Goal: Task Accomplishment & Management: Complete application form

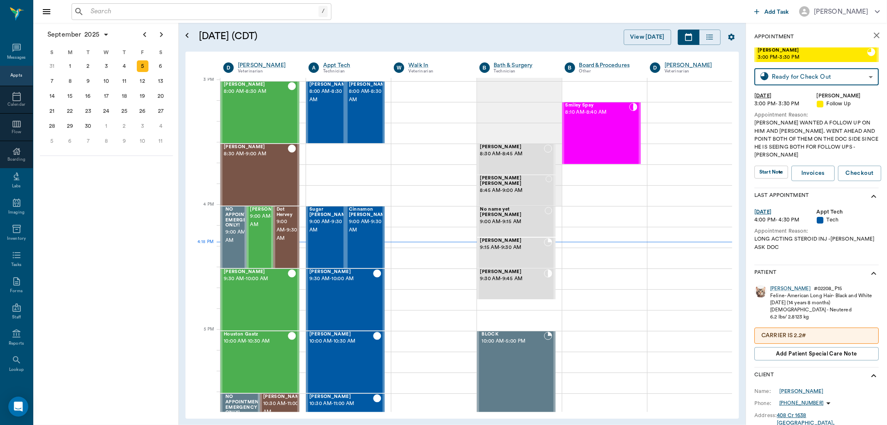
scroll to position [875, 0]
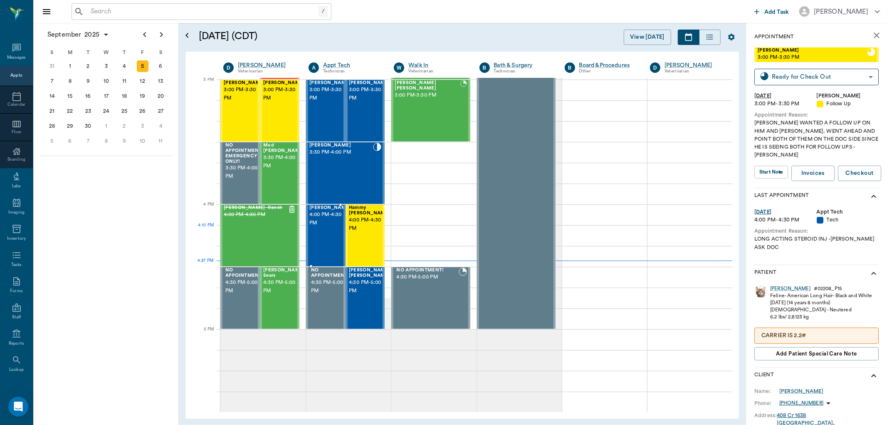
click at [331, 238] on div "Ziggy Jestice 4:00 PM - 4:30 PM" at bounding box center [330, 235] width 42 height 61
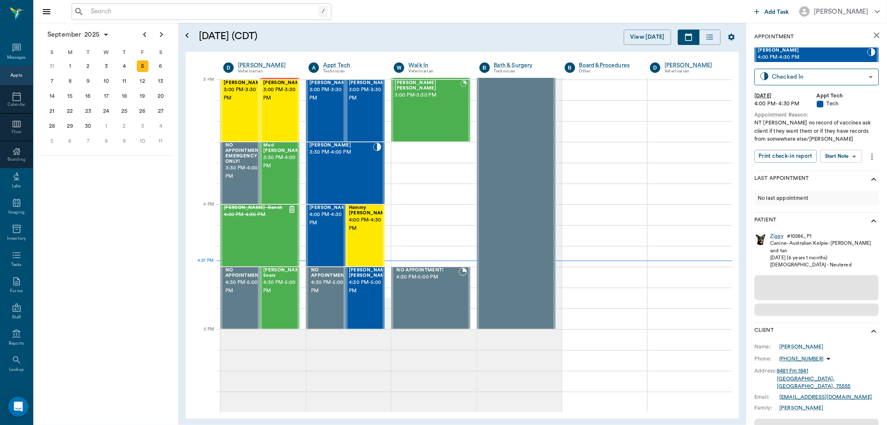
click at [856, 159] on body "/ ​ Add Task Dr. Bert Ellsworth Nectar Messages Appts Calendar Flow Boarding La…" at bounding box center [443, 212] width 887 height 425
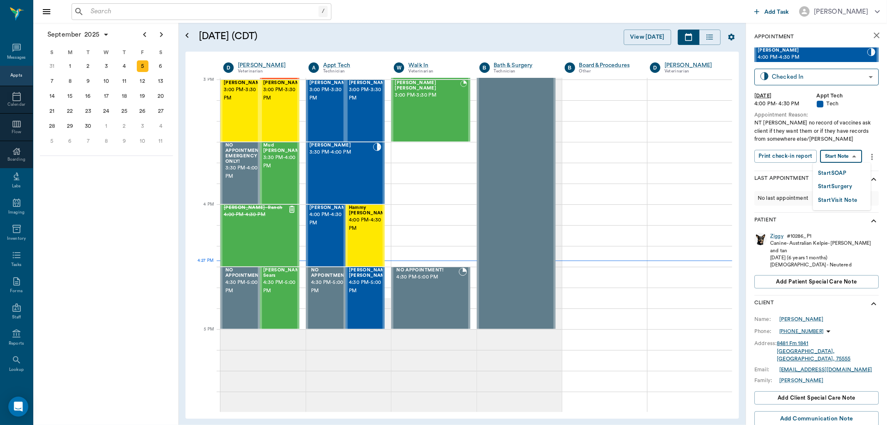
click at [850, 173] on li "Start SOAP" at bounding box center [842, 173] width 58 height 14
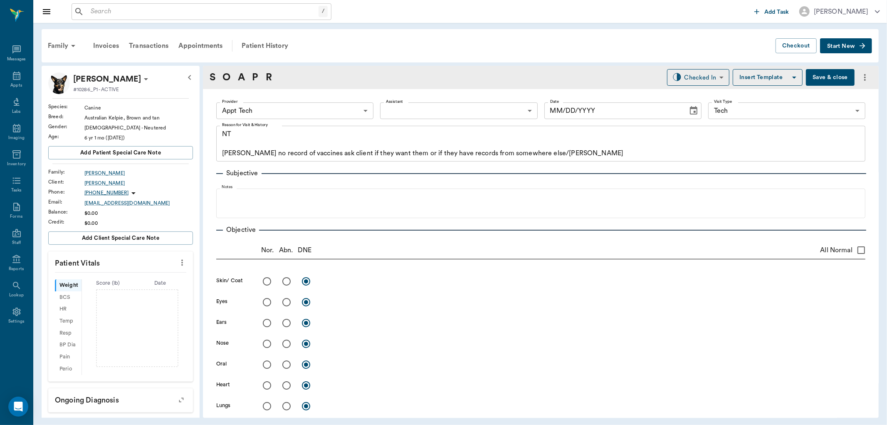
type input "63ec2f075fda476ae8351a4c"
type input "65d2be4f46e3a538d89b8c1a"
type textarea "NT Caryn no record of vaccines ask client if they want them or if they have rec…"
type input "[DATE]"
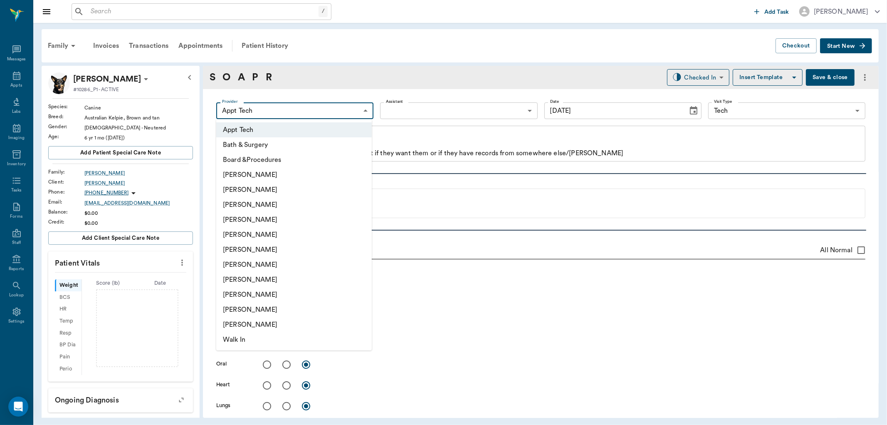
click at [363, 109] on body "/ ​ Add Task Dr. Bert Ellsworth Nectar Messages Appts Labs Imaging Inventory Ta…" at bounding box center [443, 212] width 887 height 425
click at [284, 260] on li "[PERSON_NAME]" at bounding box center [294, 264] width 156 height 15
type input "682b670d8bdc6f7f8feef3db"
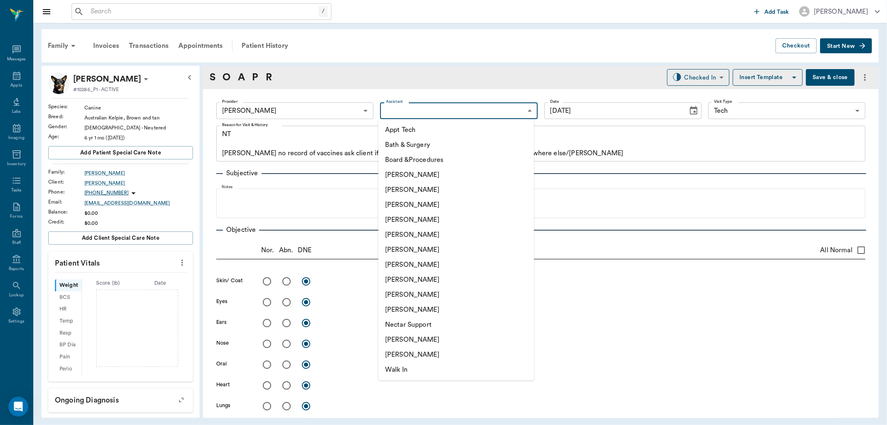
click at [448, 105] on body "/ ​ Add Task Dr. Bert Ellsworth Nectar Messages Appts Labs Imaging Inventory Ta…" at bounding box center [443, 212] width 887 height 425
click at [441, 205] on li "[PERSON_NAME]" at bounding box center [456, 204] width 156 height 15
type input "642ef10e332a41444de2bad1"
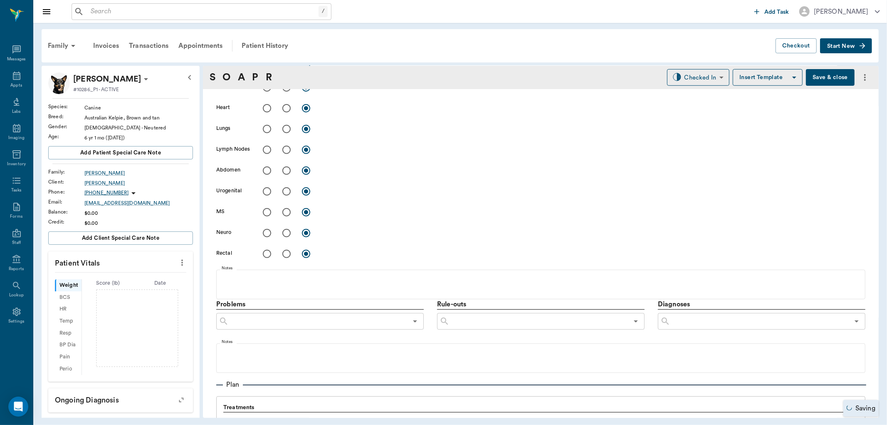
scroll to position [459, 0]
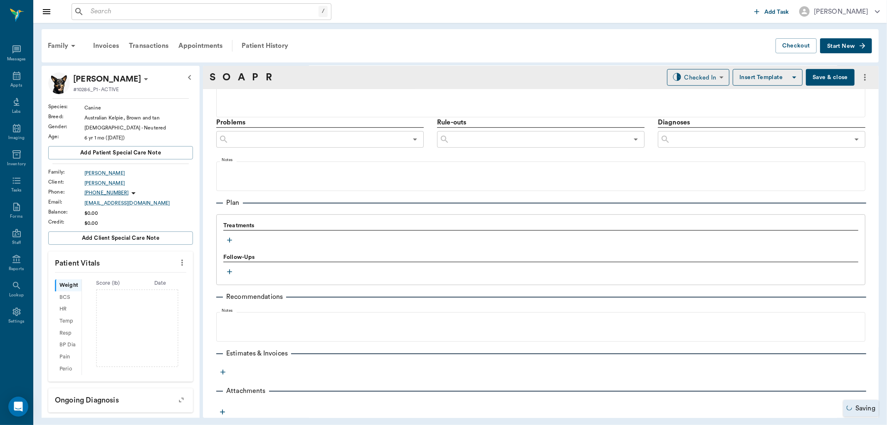
click at [231, 243] on icon "button" at bounding box center [229, 240] width 8 height 8
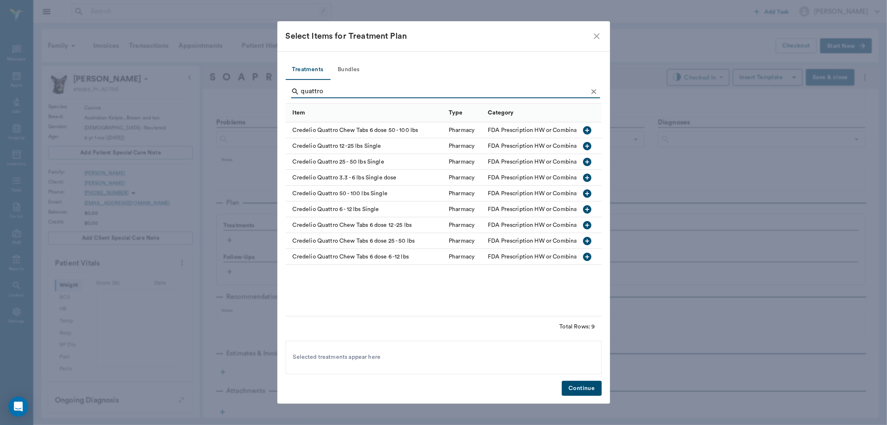
type input "quattro"
click at [587, 193] on icon "button" at bounding box center [588, 193] width 10 height 10
click at [593, 161] on button "button" at bounding box center [588, 162] width 14 height 14
click at [592, 386] on button "Continue" at bounding box center [582, 388] width 40 height 15
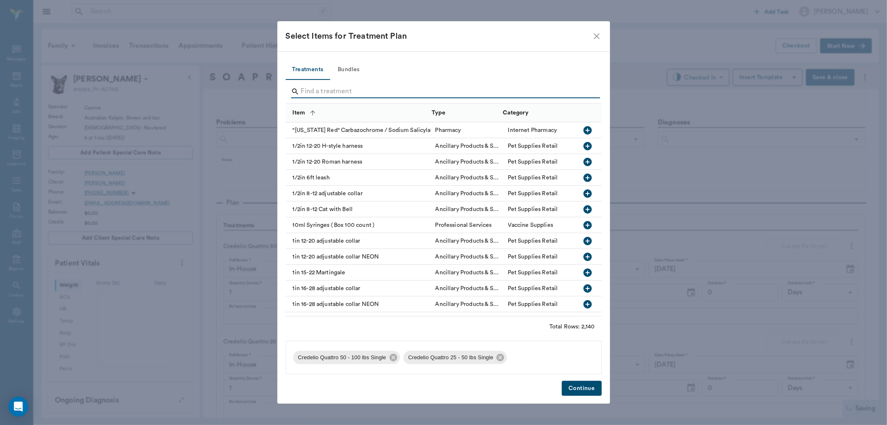
click at [323, 92] on input "Search" at bounding box center [444, 91] width 287 height 13
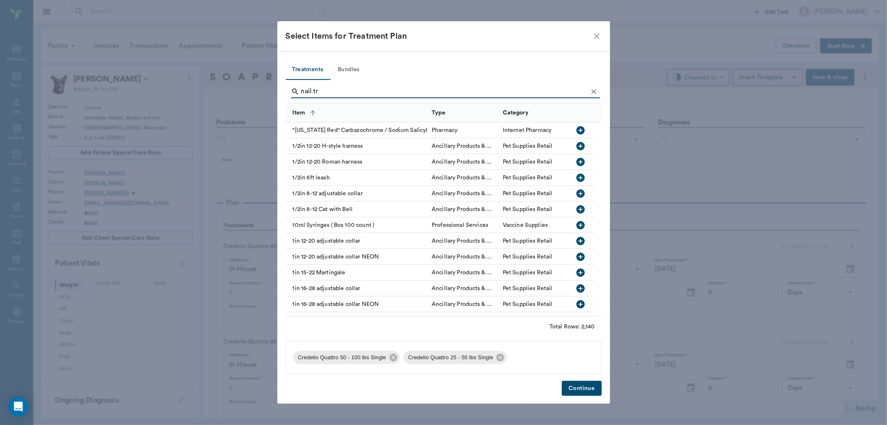
scroll to position [653, 0]
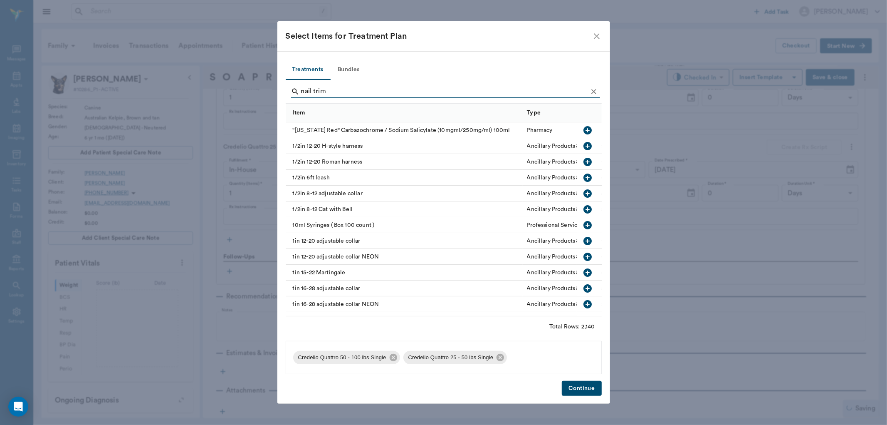
type input "nail trim"
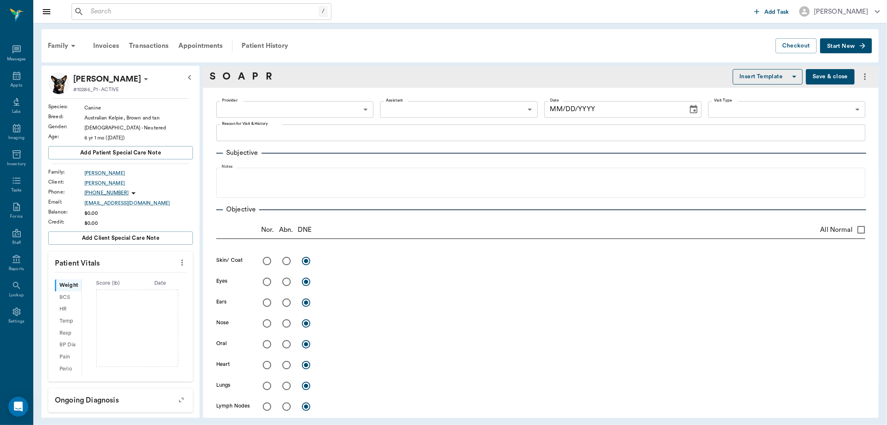
type textarea "NT Caryn no record of vaccines ask client if they want them or if they have rec…"
type input "682b670d8bdc6f7f8feef3db"
type input "642ef10e332a41444de2bad1"
type input "65d2be4f46e3a538d89b8c1a"
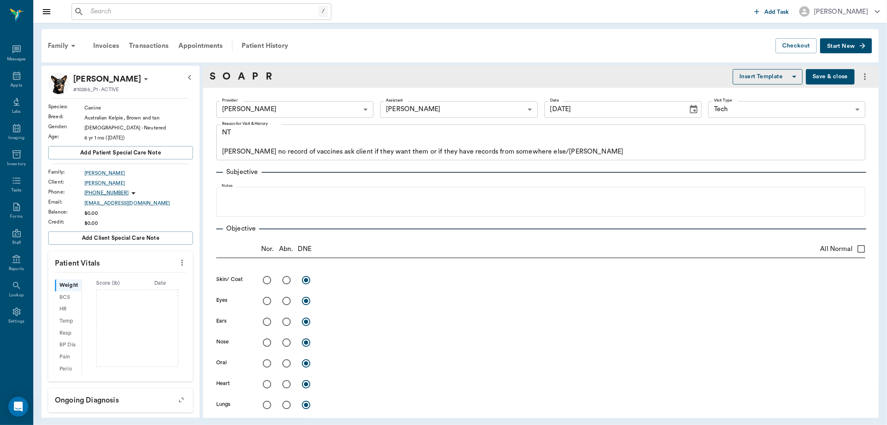
type input "[DATE]"
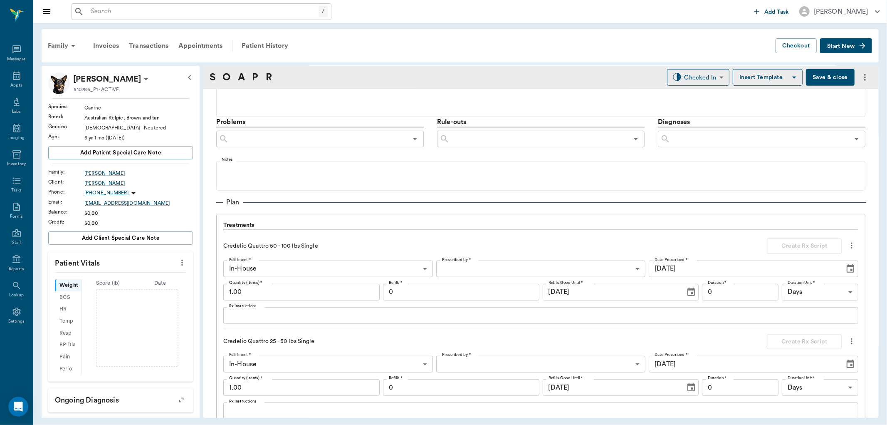
scroll to position [663, 0]
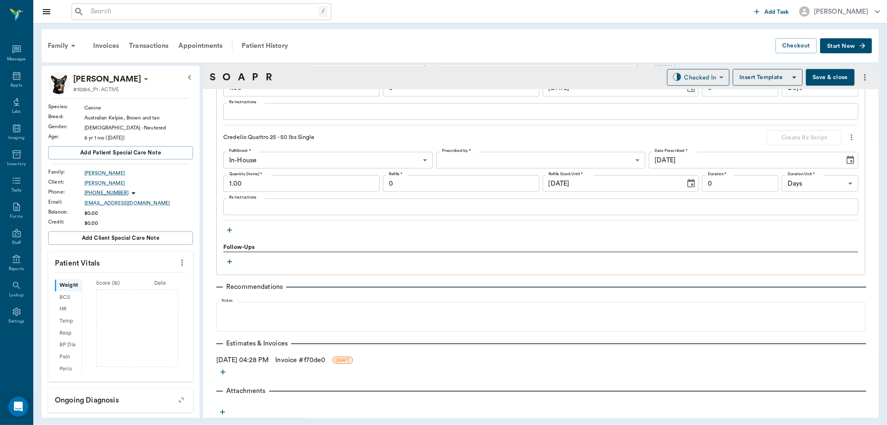
click at [226, 228] on icon "button" at bounding box center [229, 230] width 8 height 8
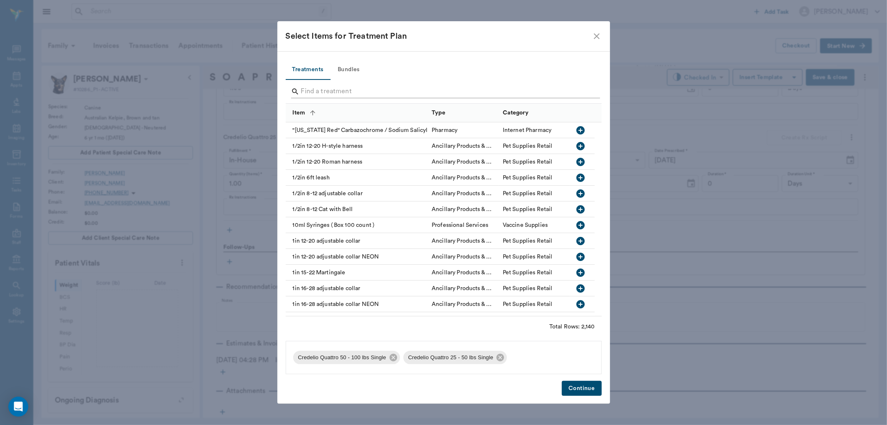
click at [386, 93] on input "Search" at bounding box center [444, 91] width 287 height 13
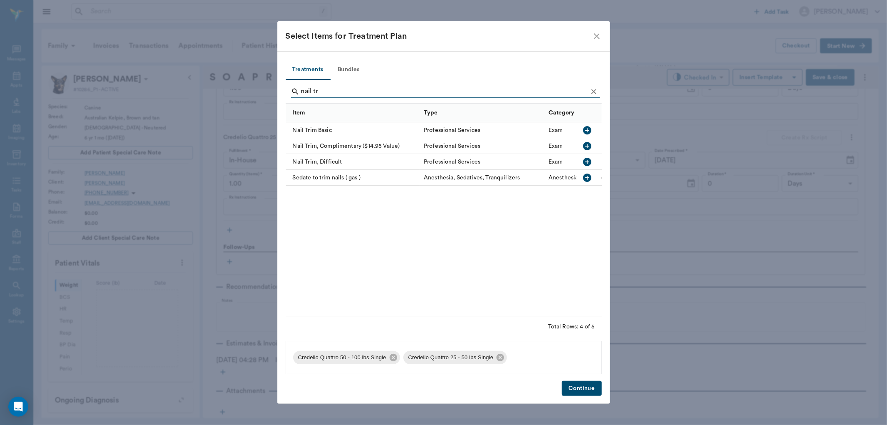
type input "nail tr"
click at [586, 146] on icon "button" at bounding box center [588, 146] width 8 height 8
click at [584, 398] on div "Treatments Bundles nail tr Item Type Category Nail Trim Basic Professional Serv…" at bounding box center [443, 227] width 333 height 352
click at [582, 387] on button "Continue" at bounding box center [582, 388] width 40 height 15
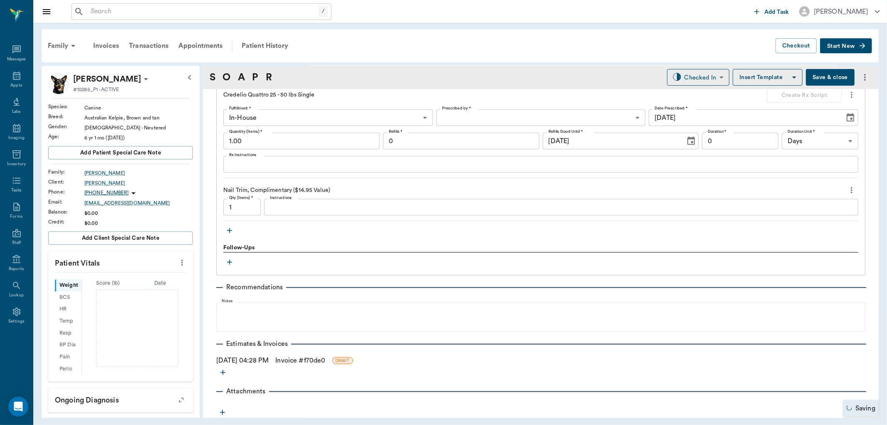
scroll to position [706, 0]
click at [317, 355] on link "Invoice # f70de0" at bounding box center [300, 360] width 50 height 10
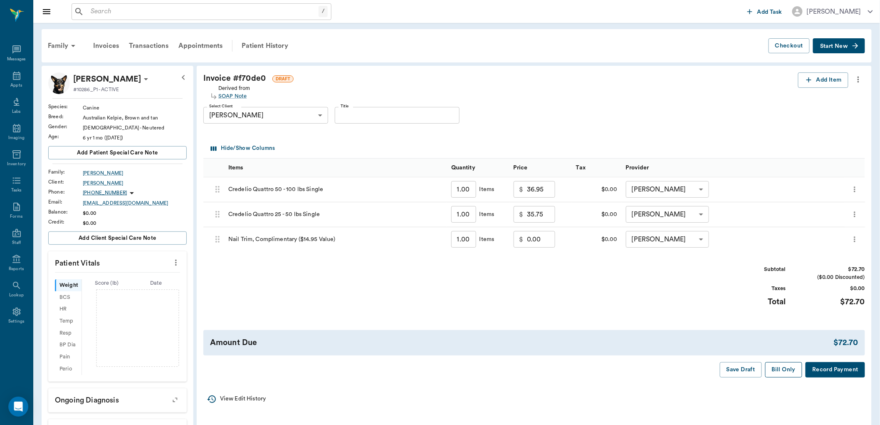
click at [784, 369] on button "Bill Only" at bounding box center [783, 369] width 37 height 15
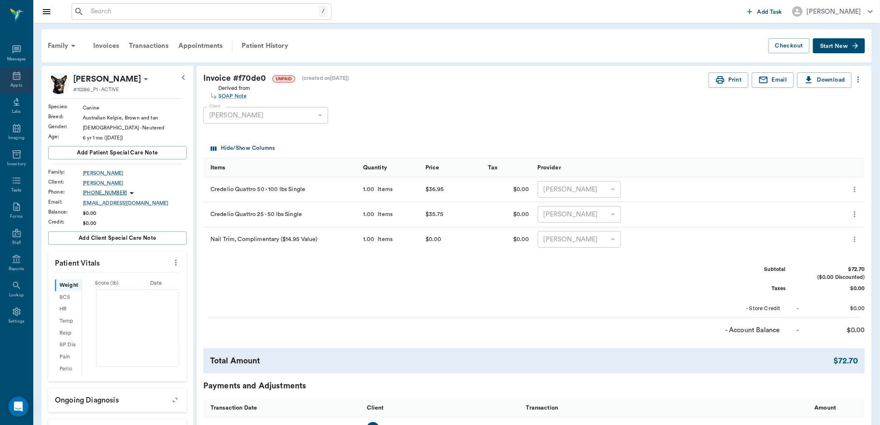
click at [15, 81] on div "Appts" at bounding box center [16, 80] width 33 height 26
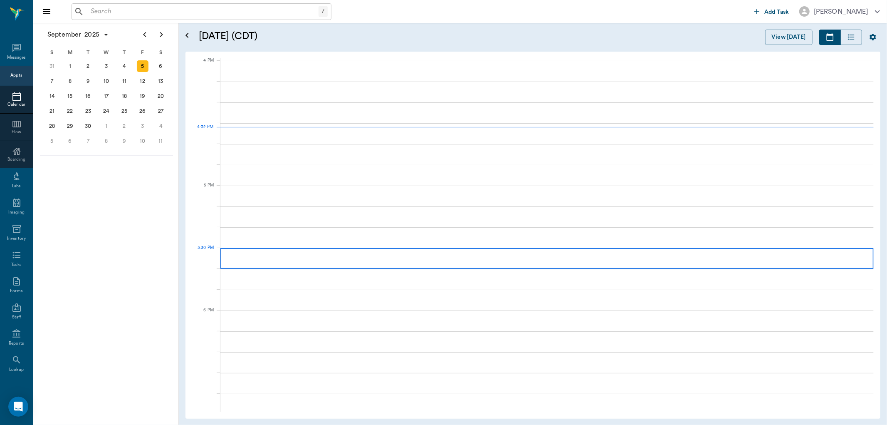
scroll to position [999, 0]
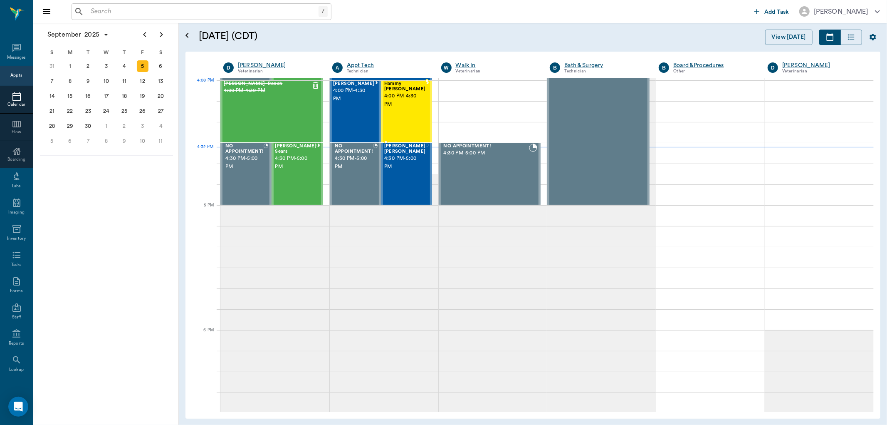
click at [394, 100] on span "4:00 PM - 4:30 PM" at bounding box center [405, 100] width 42 height 17
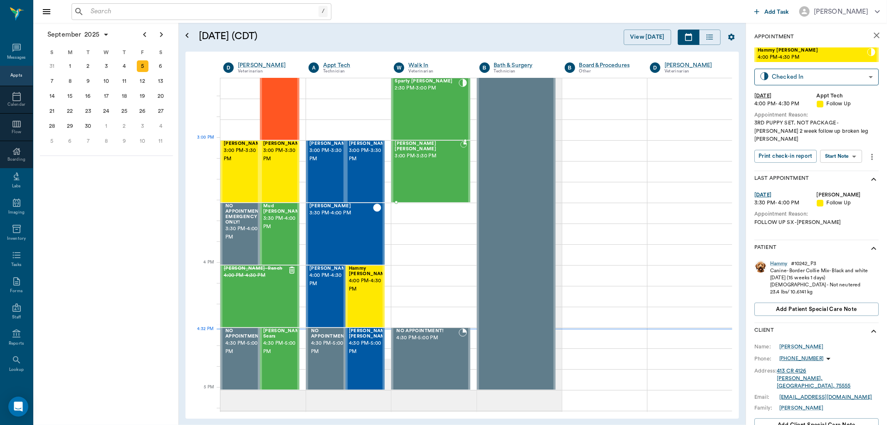
scroll to position [814, 0]
click at [842, 149] on body "/ ​ Add Task Dr. Bert Ellsworth Nectar Messages Appts Calendar Flow Boarding La…" at bounding box center [443, 212] width 887 height 425
click at [835, 161] on button "View SOAP" at bounding box center [832, 166] width 28 height 10
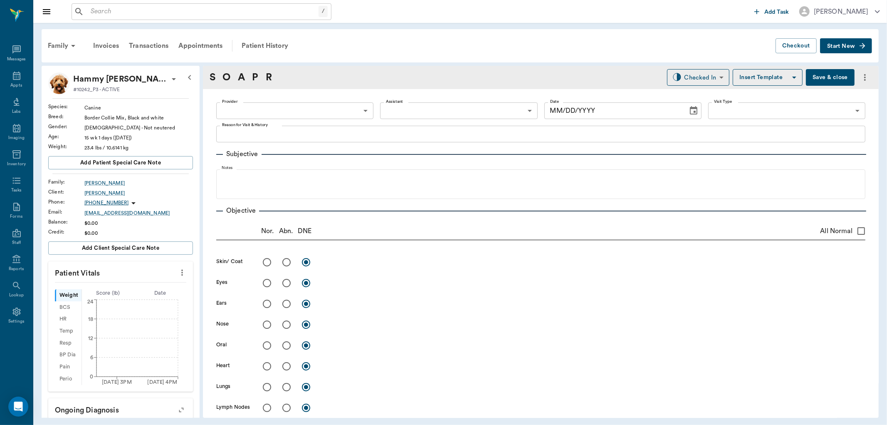
type input "642ef10e332a41444de2bad1"
type input "65d2be4f46e3a538d89b8c16"
type textarea "3RD PUPPY SET. NOT PACKAGE -LORY 2 week follow up broken leg Caryn"
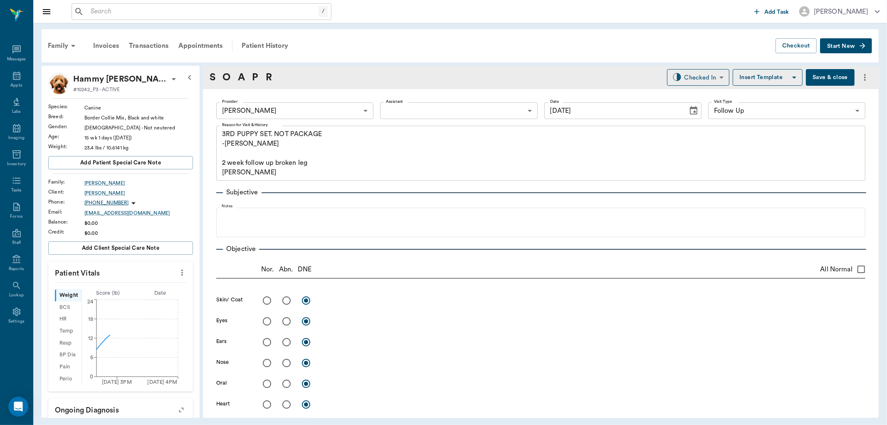
type input "[DATE]"
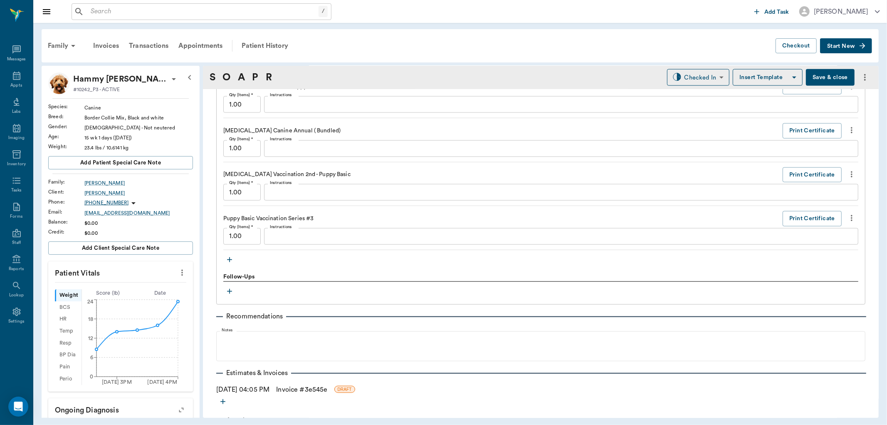
scroll to position [662, 0]
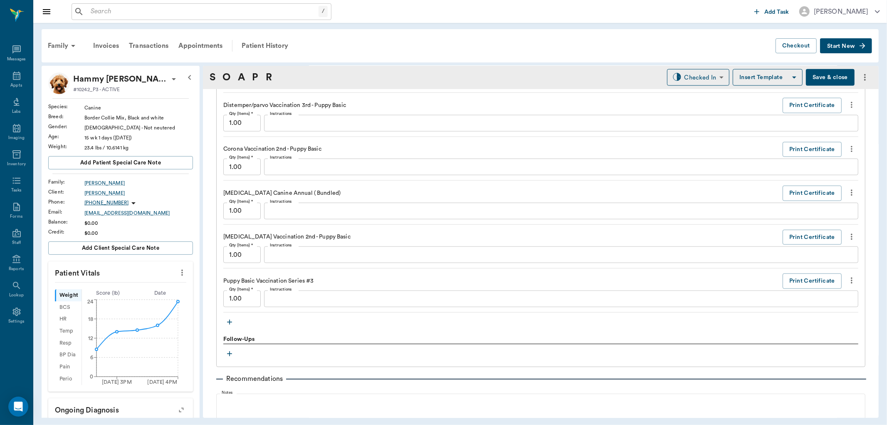
click at [228, 321] on icon "button" at bounding box center [229, 322] width 8 height 8
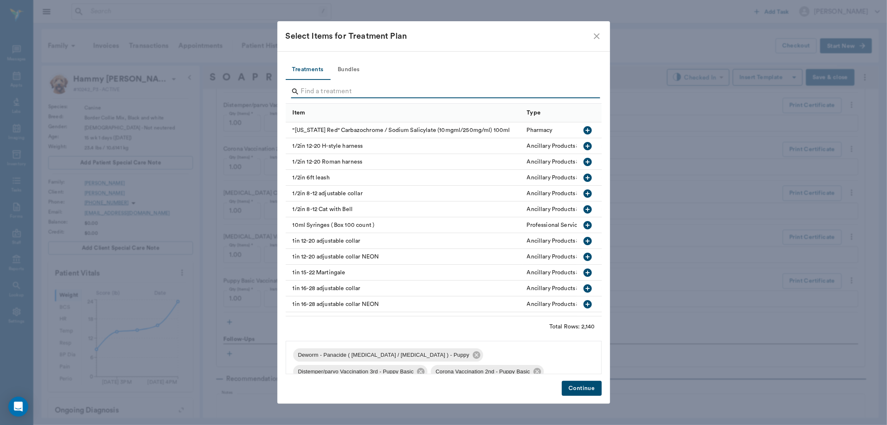
click at [324, 89] on input "Search" at bounding box center [444, 91] width 287 height 13
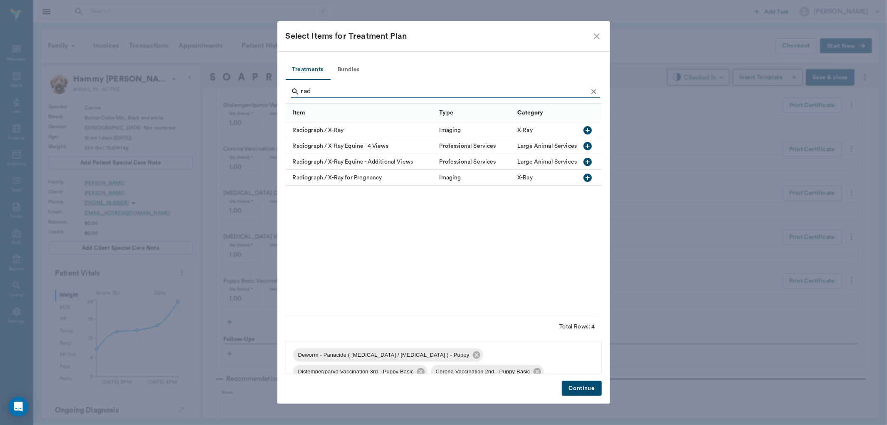
type input "rad"
click at [584, 131] on icon "button" at bounding box center [588, 130] width 8 height 8
click at [576, 385] on button "Continue" at bounding box center [582, 388] width 40 height 15
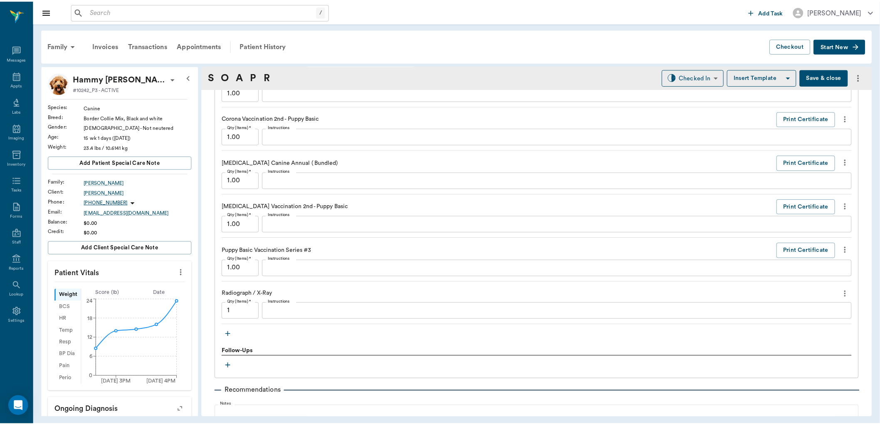
scroll to position [797, 0]
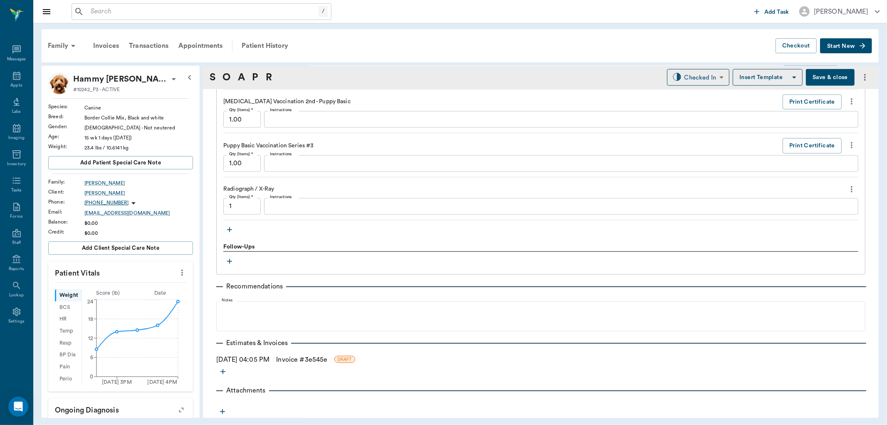
click at [298, 360] on link "Invoice # 3e545e" at bounding box center [301, 359] width 51 height 10
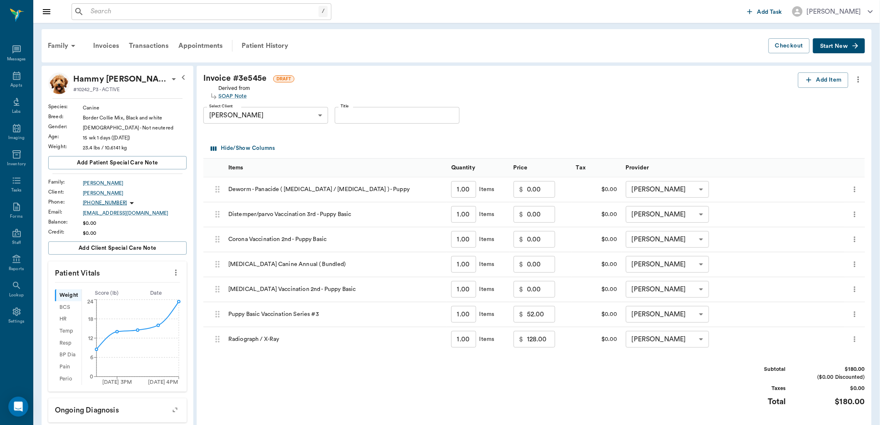
click at [541, 341] on input "128.00" at bounding box center [541, 339] width 28 height 17
type input "75.00"
click at [613, 364] on div "Invoice # 3e545e DRAFT Derived from SOAP Note Add Item Select Client TARA YBARR…" at bounding box center [534, 275] width 675 height 418
click at [706, 338] on body "/ ​ Add Task Dr. Bert Ellsworth Nectar Messages Appts Labs Imaging Inventory Ta…" at bounding box center [443, 325] width 887 height 651
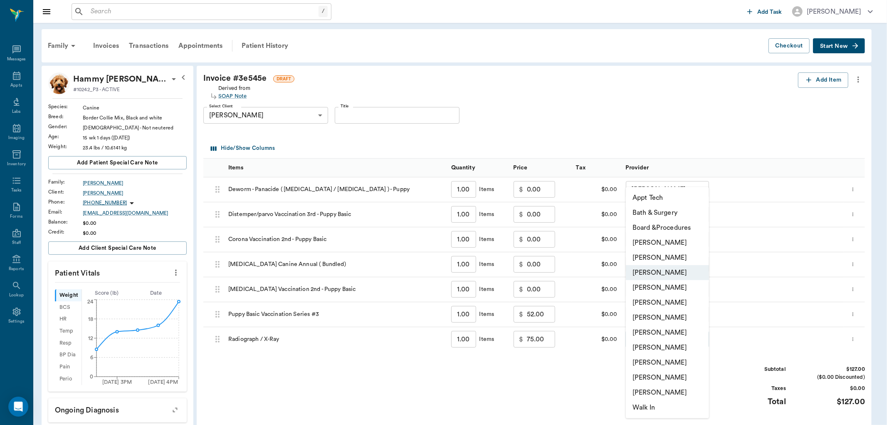
click at [668, 289] on li "[PERSON_NAME]" at bounding box center [667, 287] width 83 height 15
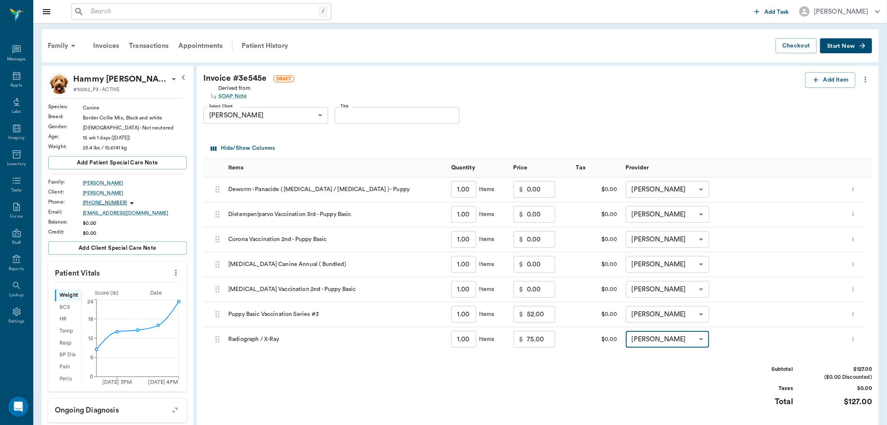
type input "none-63ec2f075fda476ae8351a4d"
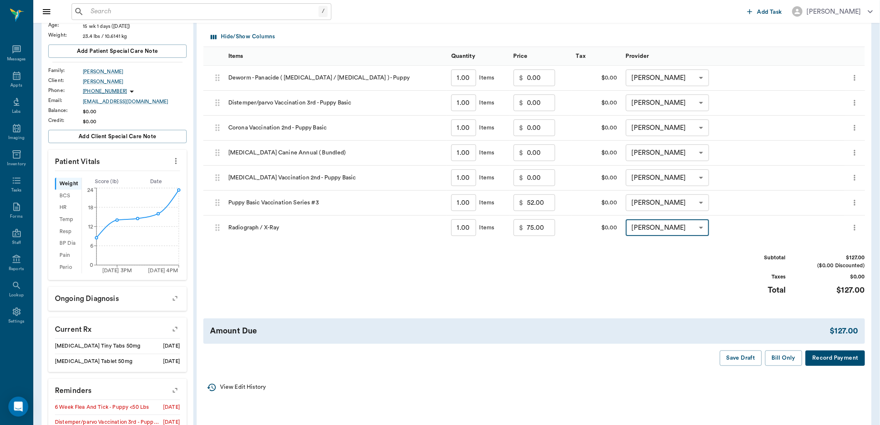
scroll to position [139, 0]
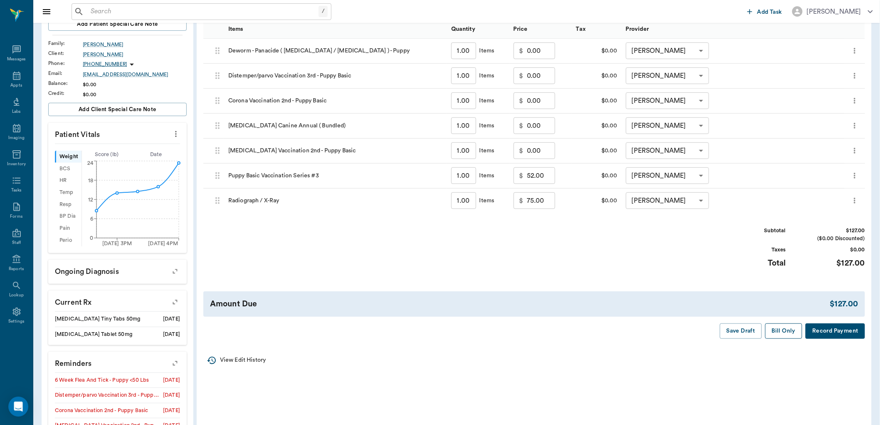
click at [789, 329] on button "Bill Only" at bounding box center [783, 330] width 37 height 15
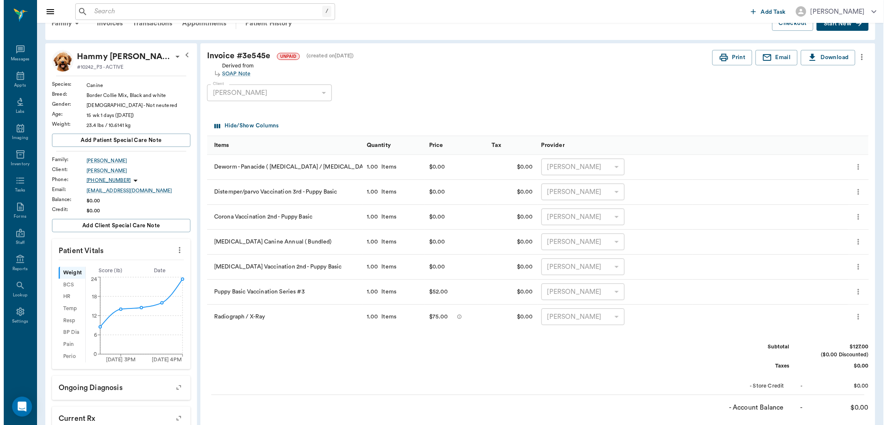
scroll to position [0, 0]
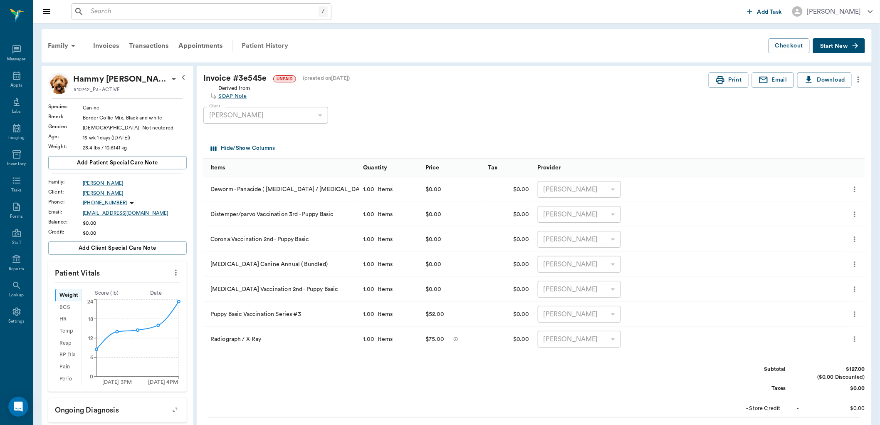
click at [259, 42] on div "Patient History" at bounding box center [265, 46] width 57 height 20
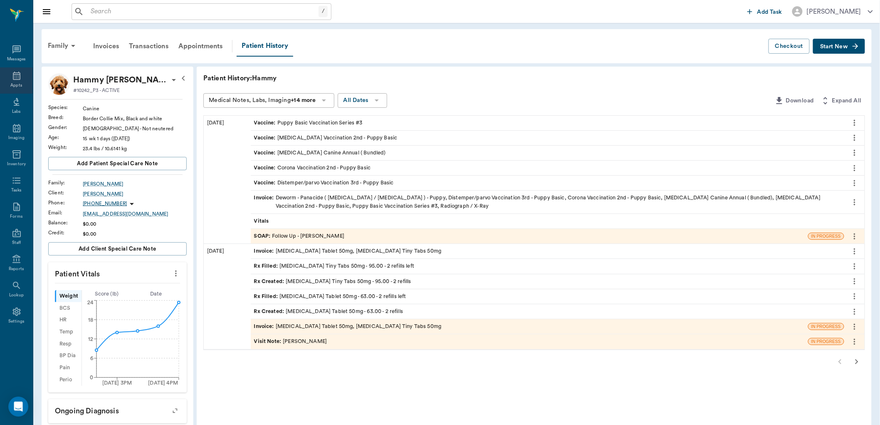
click at [10, 83] on div "Appts" at bounding box center [16, 80] width 33 height 26
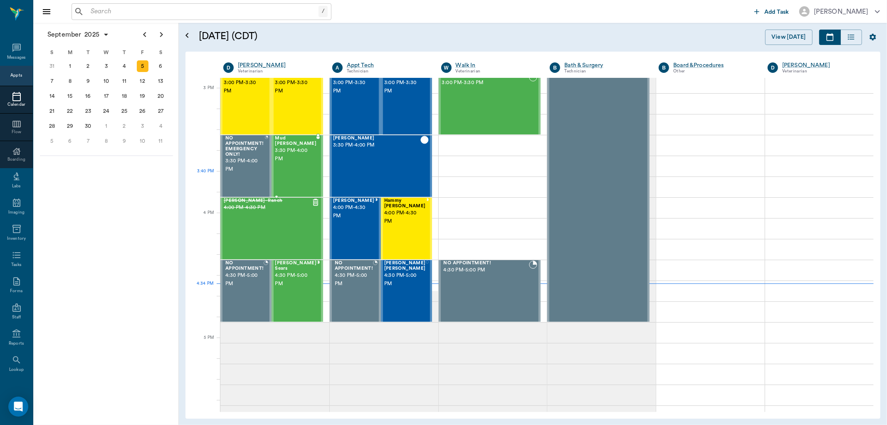
scroll to position [862, 0]
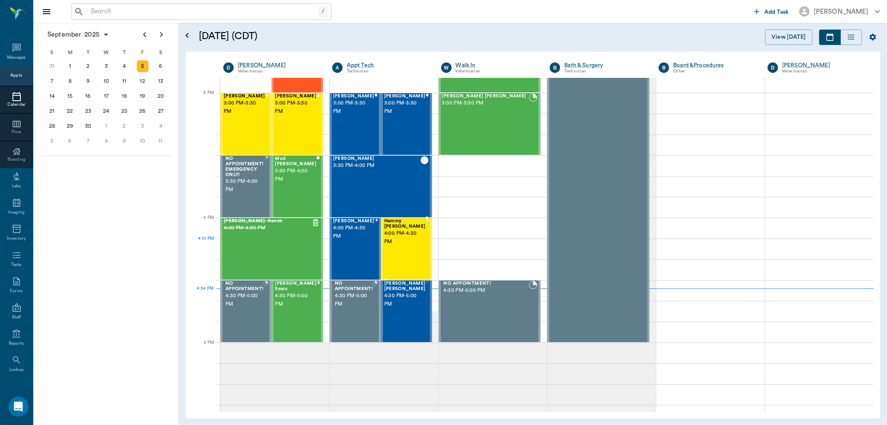
click at [408, 240] on span "4:00 PM - 4:30 PM" at bounding box center [405, 237] width 42 height 17
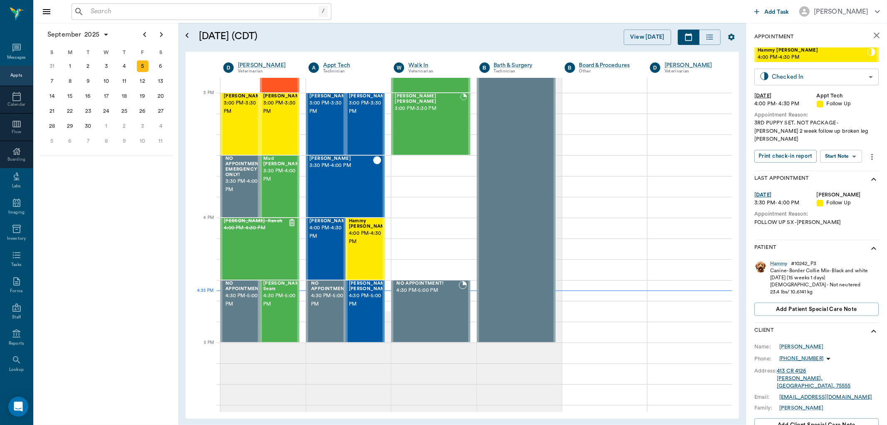
drag, startPoint x: 858, startPoint y: 54, endPoint x: 849, endPoint y: 74, distance: 21.8
click at [858, 56] on span "4:00 PM - 4:30 PM" at bounding box center [812, 57] width 109 height 8
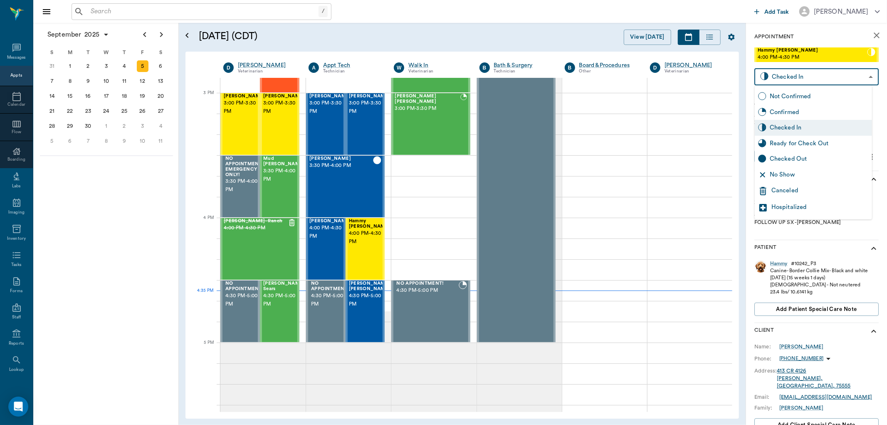
click at [849, 75] on body "/ ​ Add Task Dr. Bert Ellsworth Nectar Messages Appts Calendar Flow Boarding La…" at bounding box center [443, 212] width 887 height 425
click at [811, 143] on div "Ready for Check Out" at bounding box center [819, 143] width 99 height 9
type input "READY_TO_CHECKOUT"
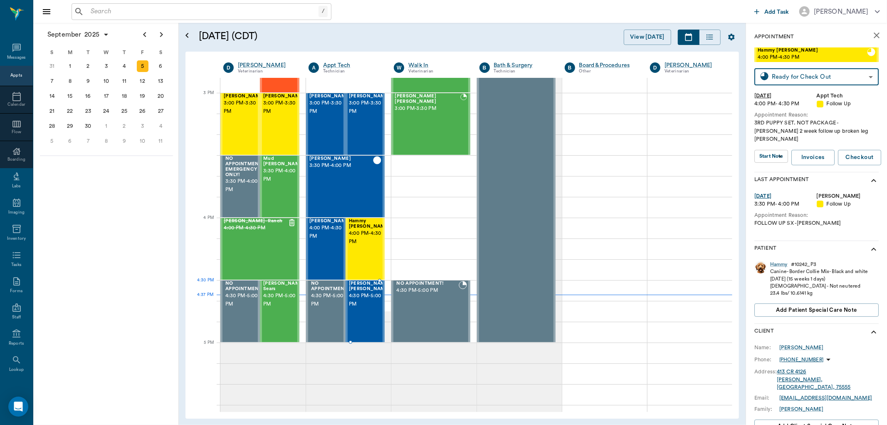
click at [363, 299] on span "4:30 PM - 5:00 PM" at bounding box center [370, 300] width 42 height 17
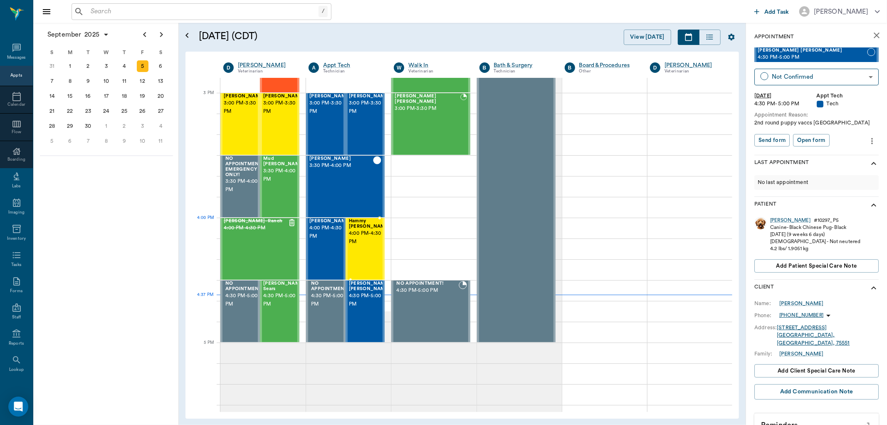
click at [359, 229] on span "4:00 PM - 4:30 PM" at bounding box center [370, 237] width 42 height 17
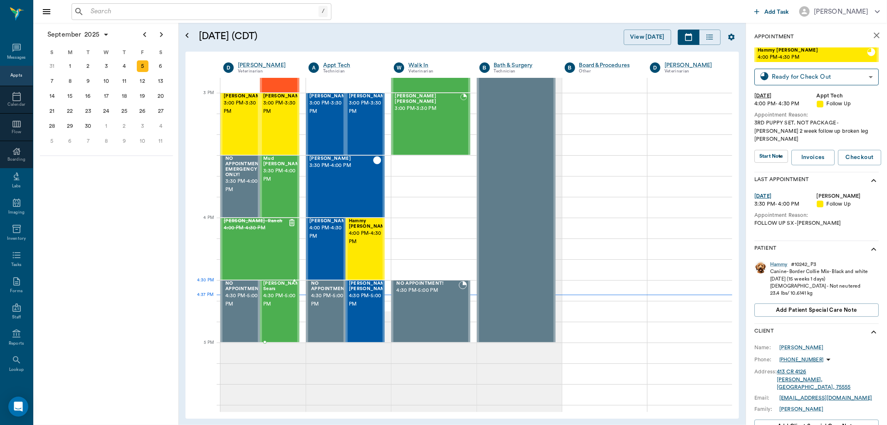
click at [275, 298] on span "4:30 PM - 5:00 PM" at bounding box center [284, 300] width 42 height 17
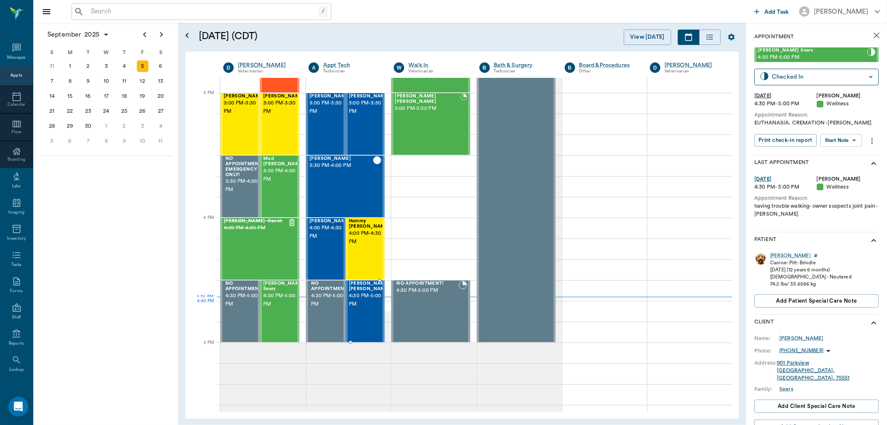
click at [366, 307] on span "4:30 PM - 5:00 PM" at bounding box center [370, 300] width 42 height 17
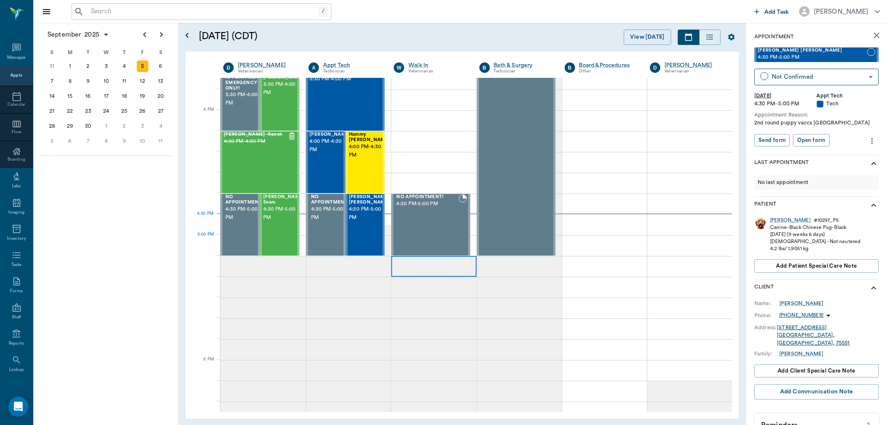
scroll to position [970, 0]
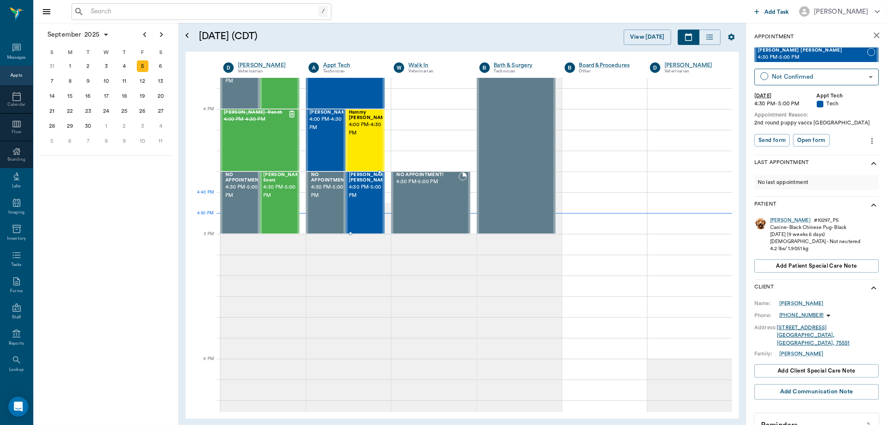
drag, startPoint x: 358, startPoint y: 197, endPoint x: 396, endPoint y: 194, distance: 38.8
click at [358, 197] on span "4:30 PM - 5:00 PM" at bounding box center [370, 191] width 42 height 17
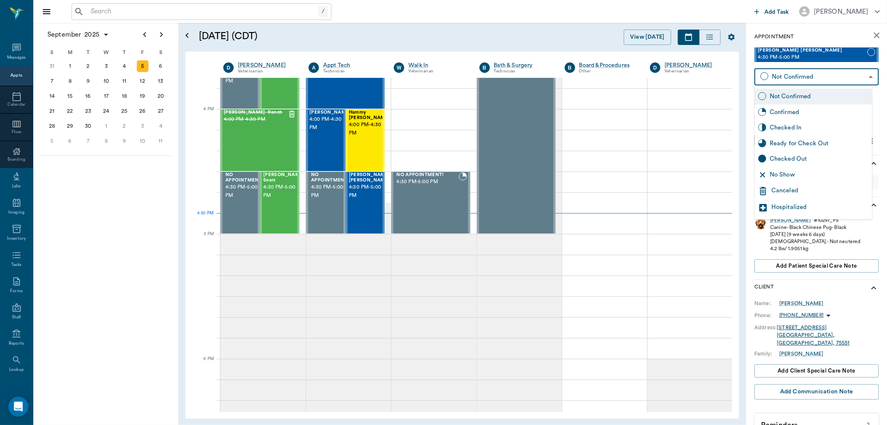
click at [812, 81] on body "/ ​ Add Task Dr. Bert Ellsworth Nectar Messages Appts Calendar Flow Boarding La…" at bounding box center [443, 212] width 887 height 425
click at [806, 127] on div "Checked In" at bounding box center [819, 127] width 99 height 9
type input "CHECKED_IN"
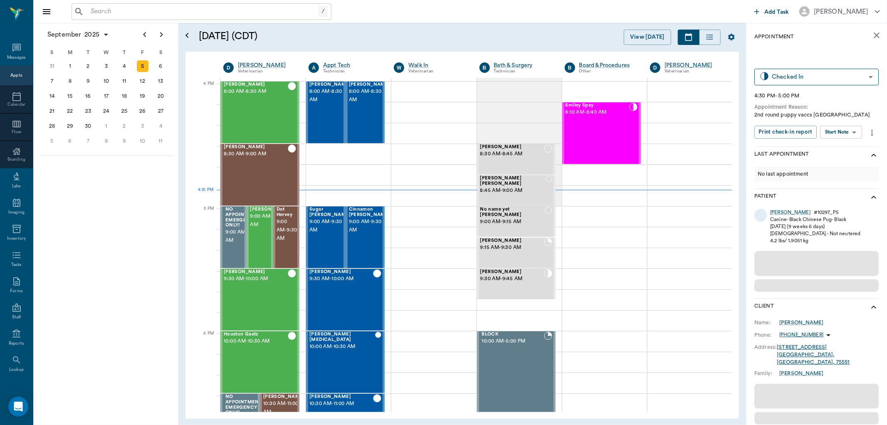
scroll to position [1000, 0]
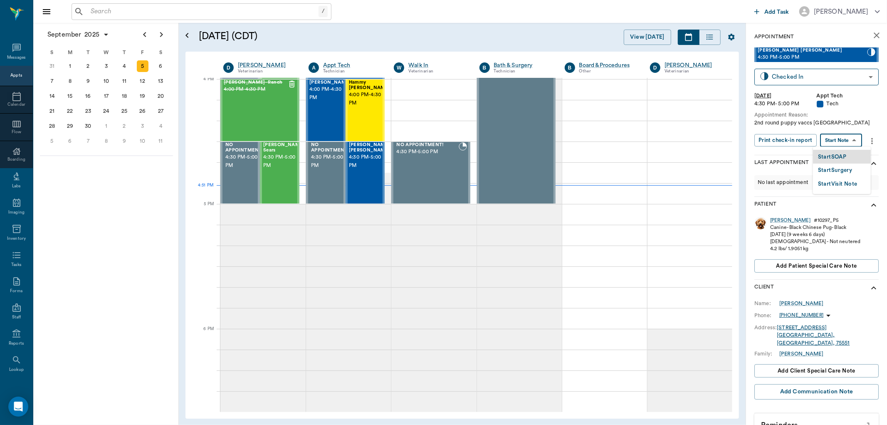
click at [840, 146] on body "/ ​ Add Task [PERSON_NAME] Nectar Messages Appts Calendar Flow Boarding Labs Im…" at bounding box center [443, 212] width 887 height 425
click at [834, 158] on button "Start SOAP" at bounding box center [832, 157] width 28 height 10
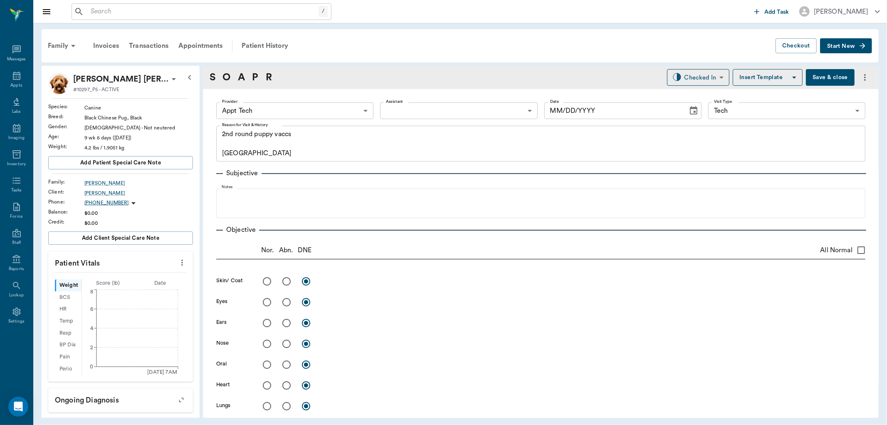
type input "63ec2f075fda476ae8351a4c"
type input "65d2be4f46e3a538d89b8c1a"
type textarea "2nd round puppy vaccs [GEOGRAPHIC_DATA]"
type input "[DATE]"
click at [285, 109] on body "/ ​ Add Task [PERSON_NAME] Nectar Messages Appts Labs Imaging Inventory Tasks F…" at bounding box center [443, 212] width 887 height 425
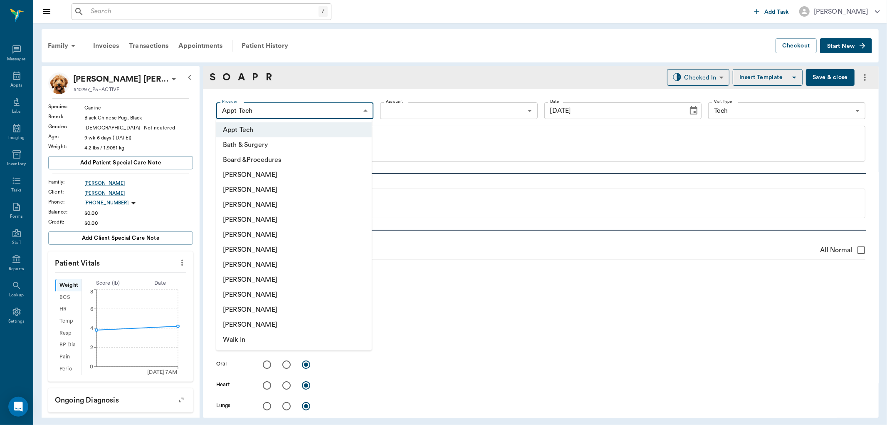
click at [275, 261] on li "[PERSON_NAME]" at bounding box center [294, 264] width 156 height 15
type input "682b670d8bdc6f7f8feef3db"
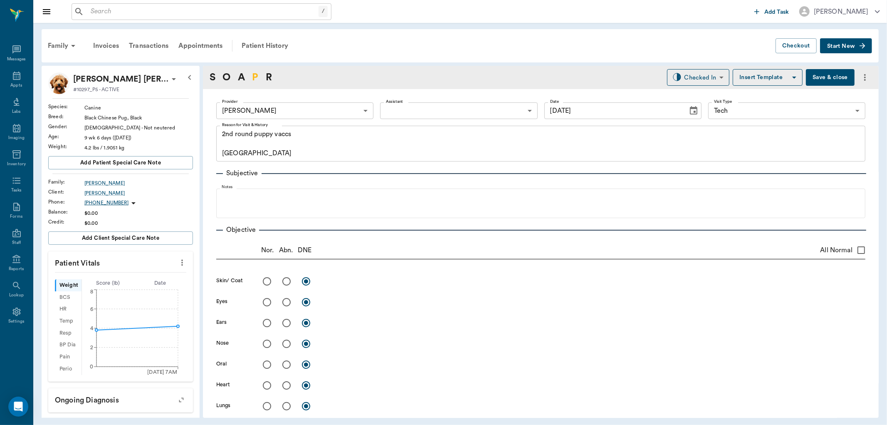
click at [255, 74] on link "P" at bounding box center [255, 77] width 6 height 15
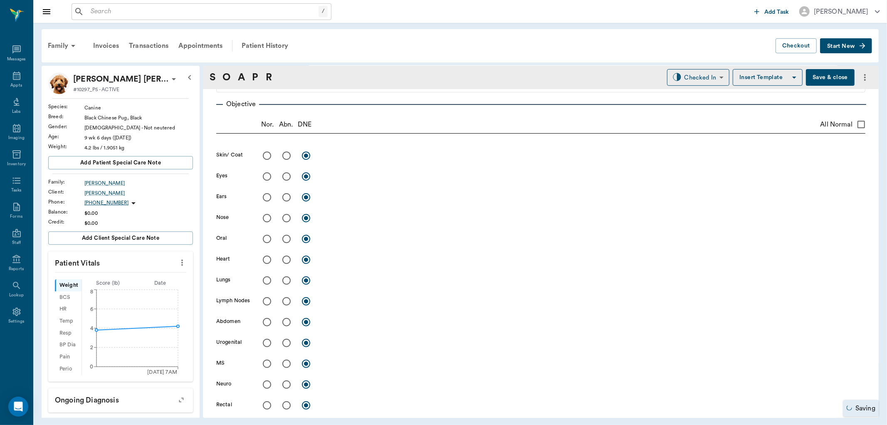
scroll to position [459, 0]
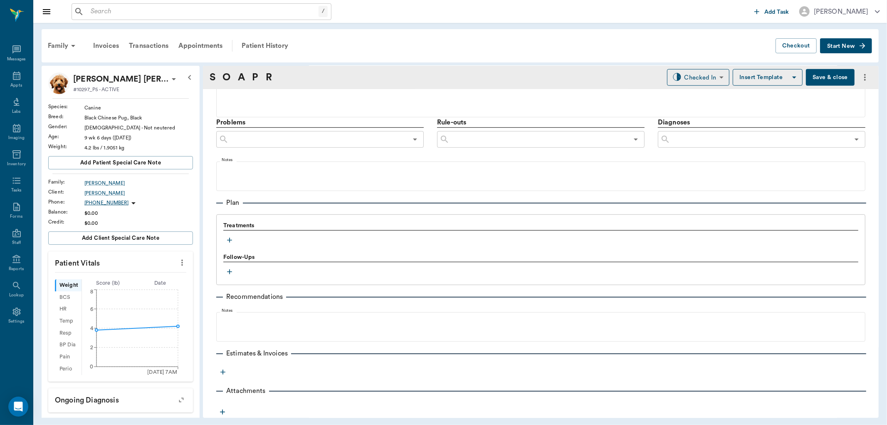
click at [231, 239] on icon "button" at bounding box center [229, 240] width 8 height 8
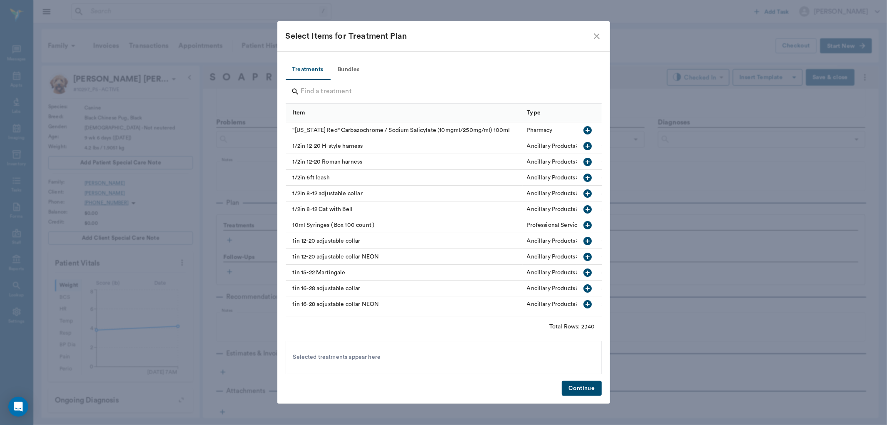
click at [350, 68] on button "Bundles" at bounding box center [348, 70] width 37 height 20
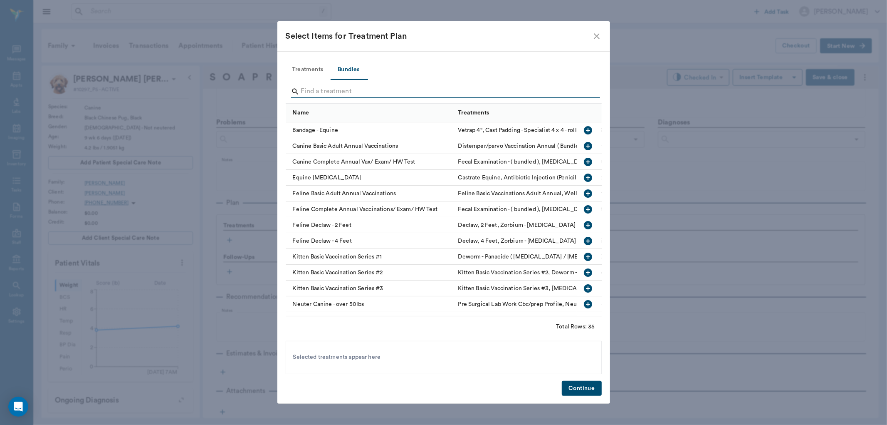
click at [311, 88] on input "Search" at bounding box center [444, 91] width 287 height 13
click at [337, 93] on input "Search" at bounding box center [444, 91] width 287 height 13
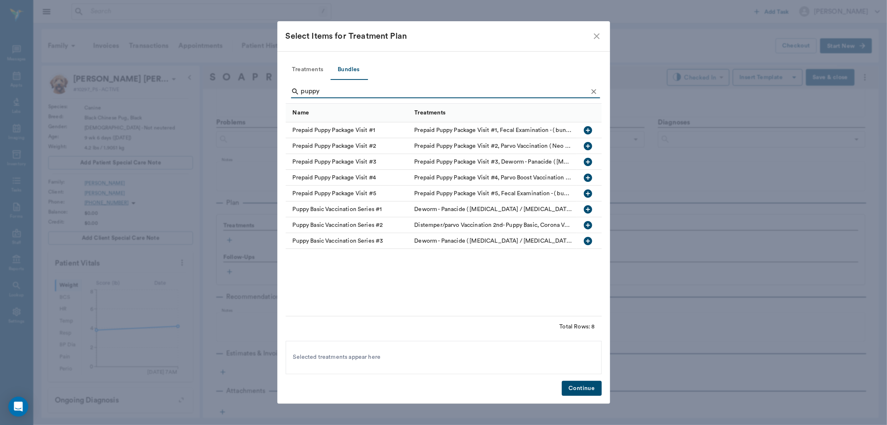
type input "puppy"
click at [588, 145] on icon "button" at bounding box center [588, 146] width 10 height 10
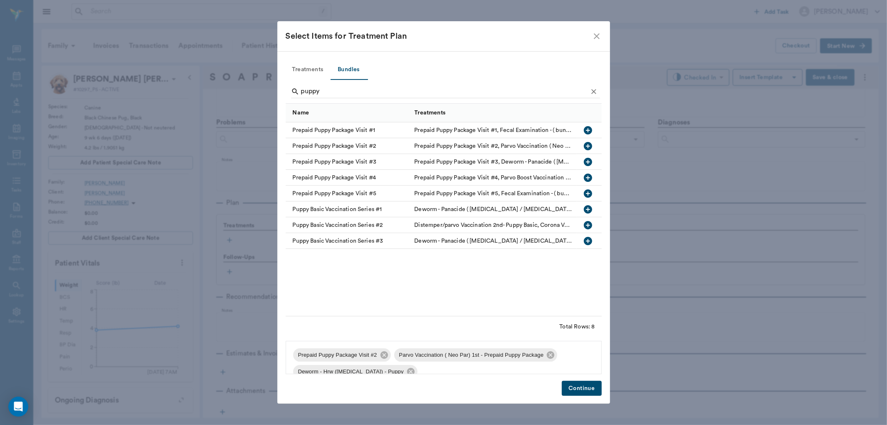
click at [580, 387] on button "Continue" at bounding box center [582, 388] width 40 height 15
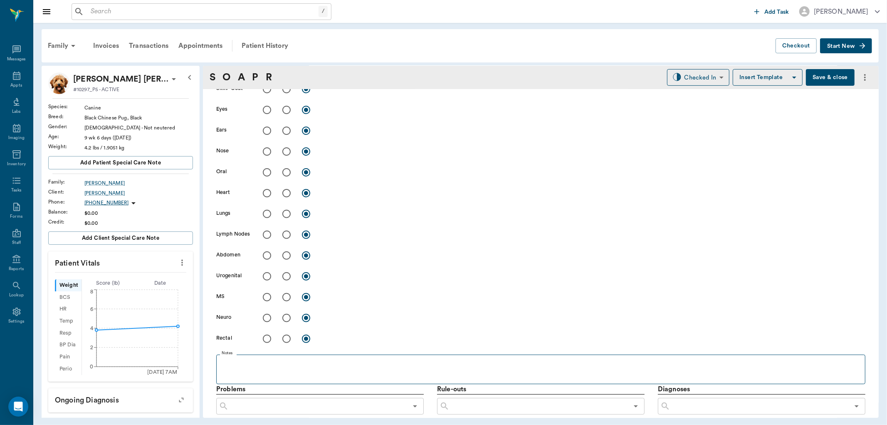
scroll to position [94, 0]
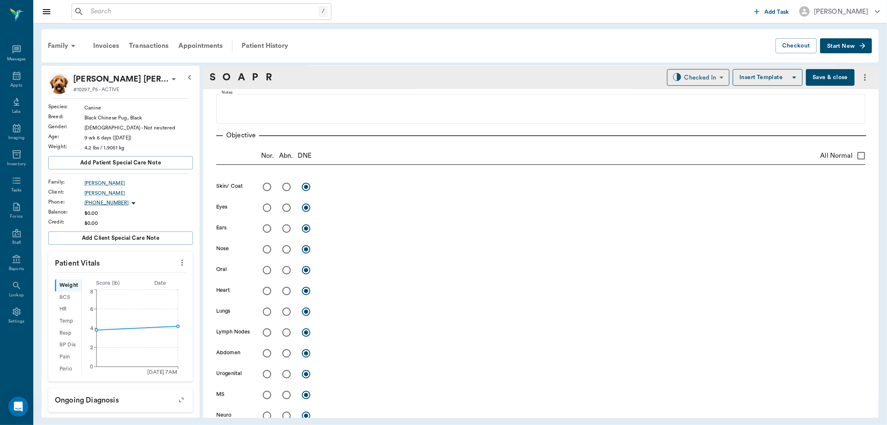
click at [808, 80] on button "Save & close" at bounding box center [830, 77] width 49 height 17
click at [18, 81] on div "Appts" at bounding box center [16, 80] width 33 height 26
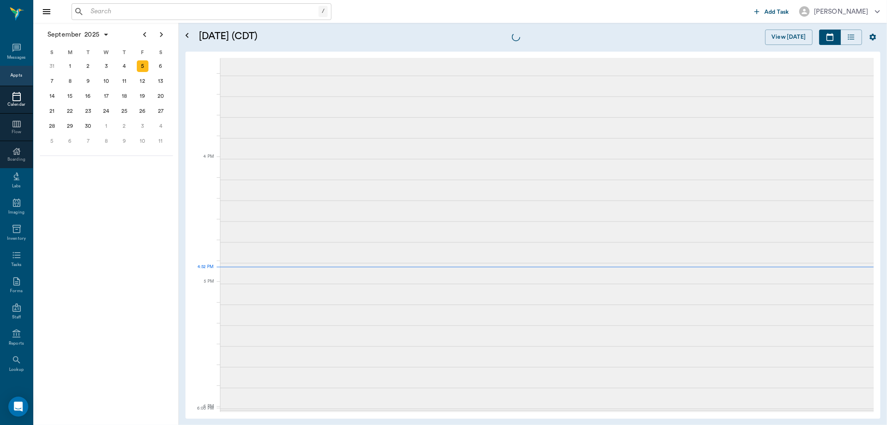
scroll to position [998, 0]
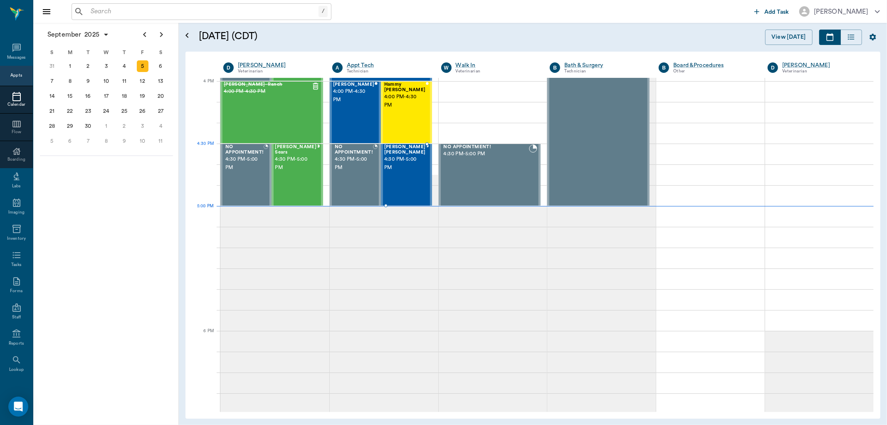
click at [390, 155] on span "[PERSON_NAME] [PERSON_NAME]" at bounding box center [405, 149] width 42 height 11
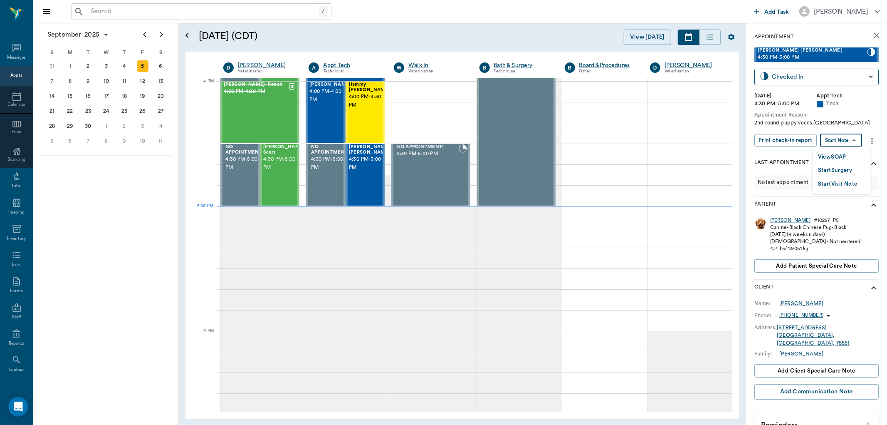
click at [843, 141] on body "/ ​ Add Task [PERSON_NAME] Nectar Messages Appts Calendar Flow Boarding Labs Im…" at bounding box center [443, 212] width 887 height 425
click at [836, 157] on button "View SOAP" at bounding box center [832, 157] width 28 height 10
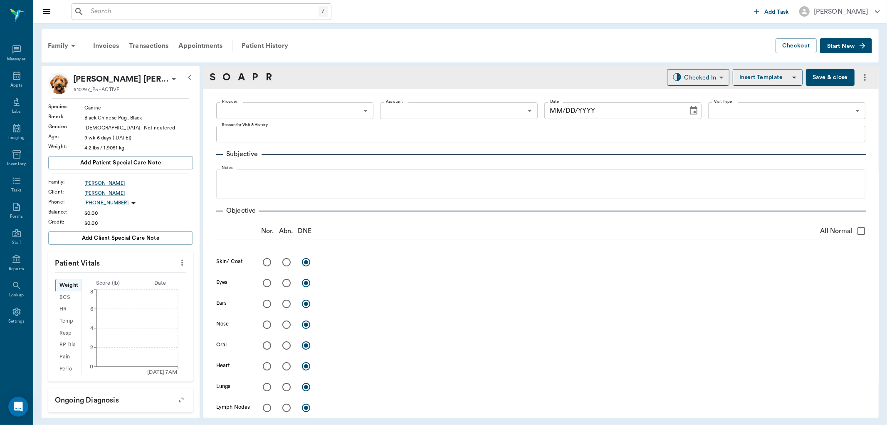
type input "682b670d8bdc6f7f8feef3db"
type input "65d2be4f46e3a538d89b8c1a"
type textarea "2nd round puppy vaccs [GEOGRAPHIC_DATA]"
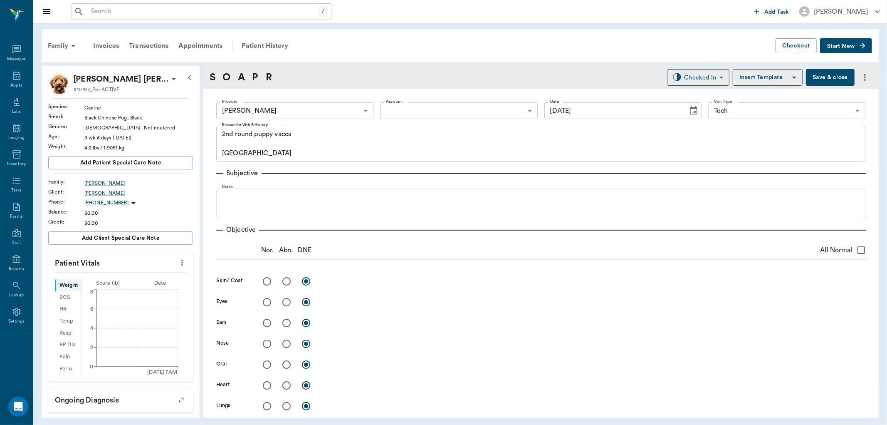
type input "[DATE]"
click at [853, 252] on input "All Normal" at bounding box center [861, 249] width 17 height 17
checkbox input "true"
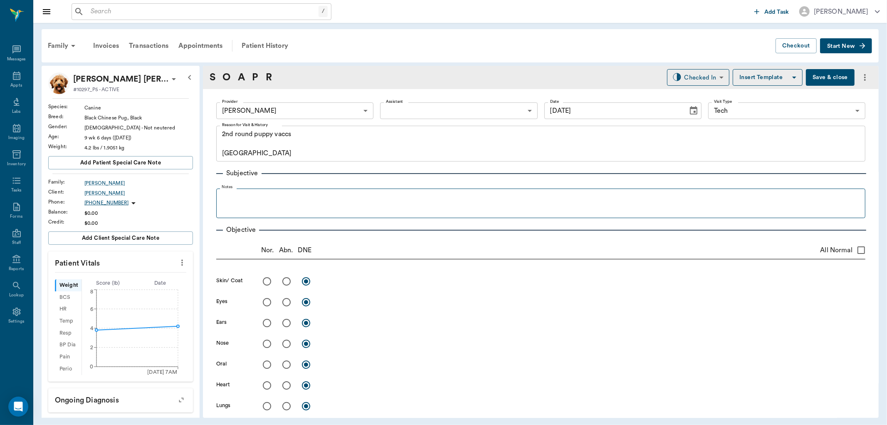
radio input "true"
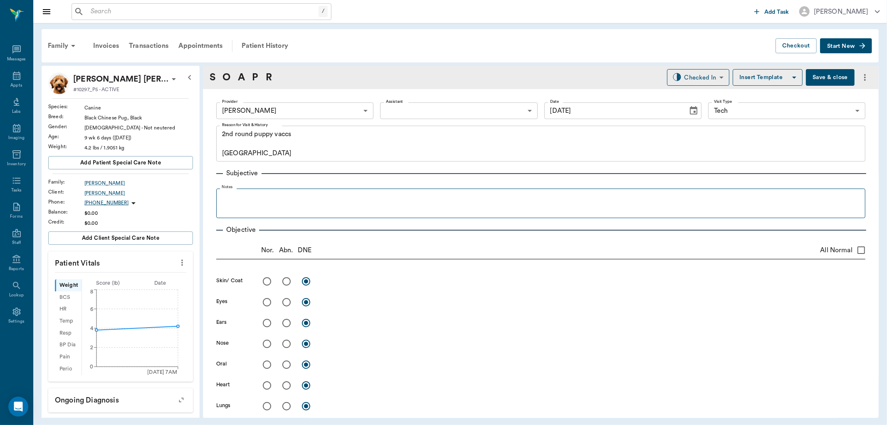
radio input "true"
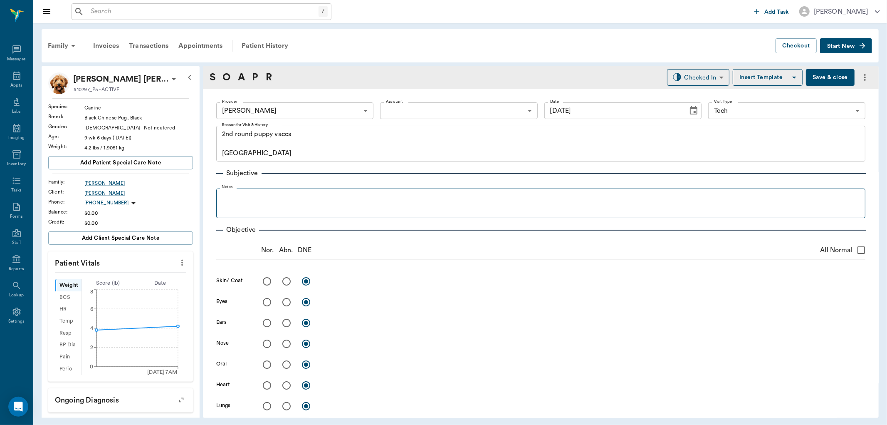
radio input "true"
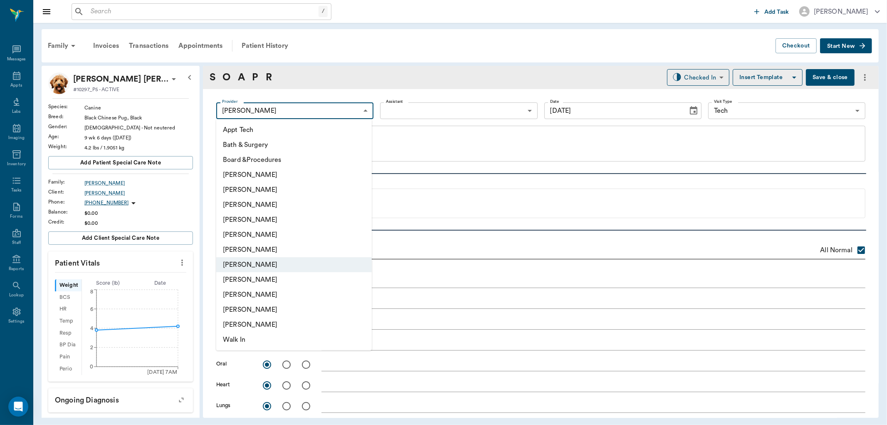
click at [347, 107] on body "/ ​ Add Task [PERSON_NAME] Nectar Messages Appts Labs Imaging Inventory Tasks F…" at bounding box center [443, 212] width 887 height 425
click at [292, 215] on li "[PERSON_NAME]" at bounding box center [294, 219] width 156 height 15
type input "63ec2f075fda476ae8351a4d"
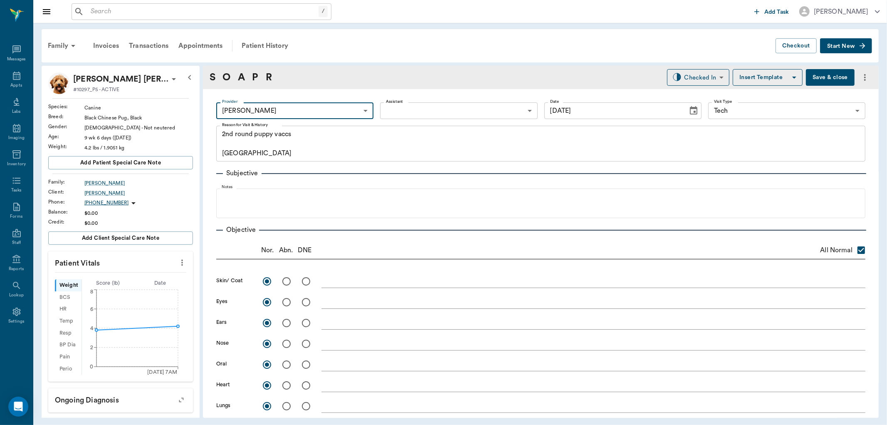
click at [444, 109] on body "/ ​ Add Task [PERSON_NAME] Nectar Messages Appts Labs Imaging Inventory Tasks F…" at bounding box center [443, 212] width 887 height 425
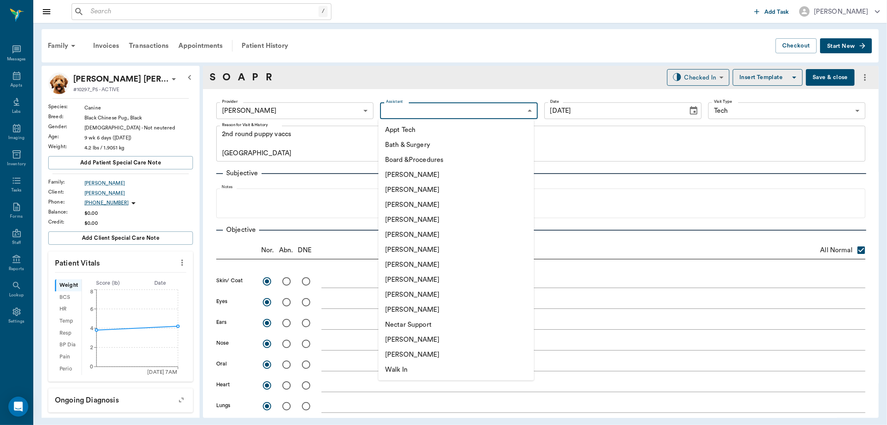
click at [396, 276] on li "[PERSON_NAME]" at bounding box center [456, 279] width 156 height 15
type input "63ec2e7e52e12b0ba117b124"
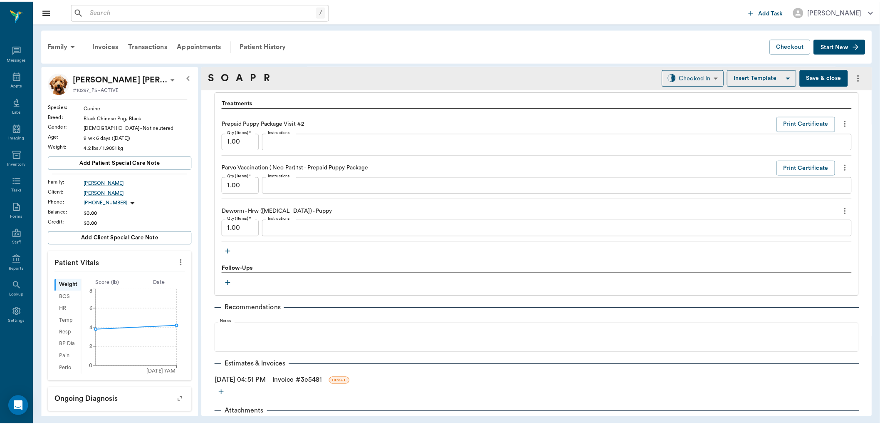
scroll to position [603, 0]
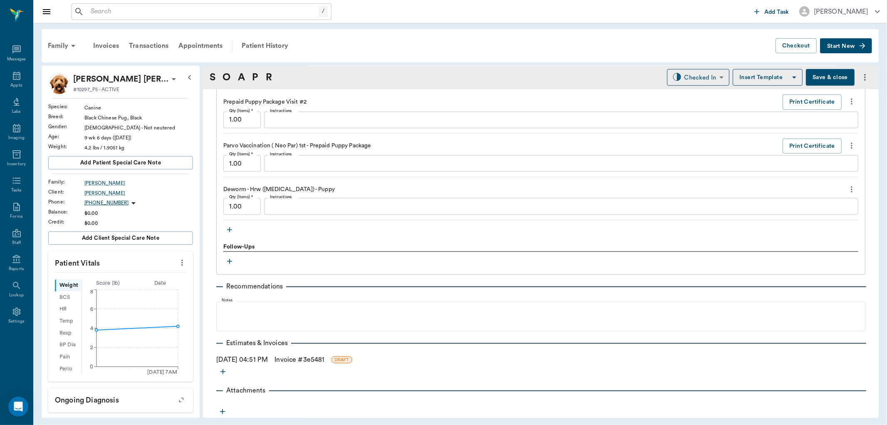
click at [322, 356] on link "Invoice # 3e5481" at bounding box center [300, 359] width 50 height 10
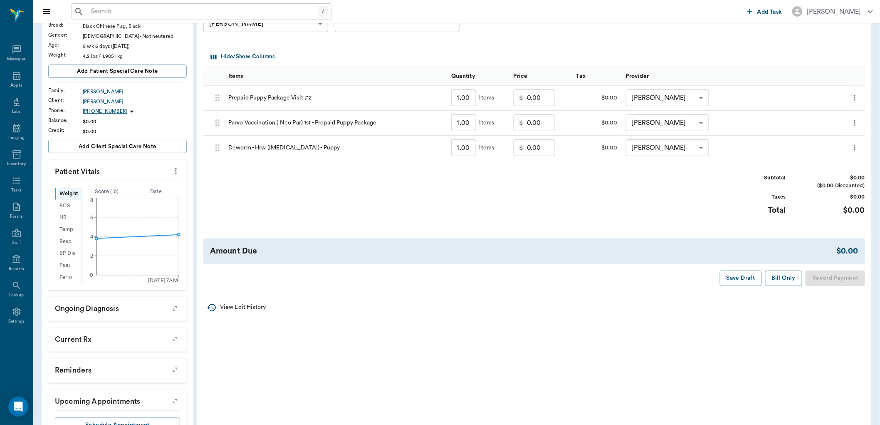
scroll to position [92, 0]
click at [792, 277] on button "Bill Only" at bounding box center [783, 277] width 37 height 15
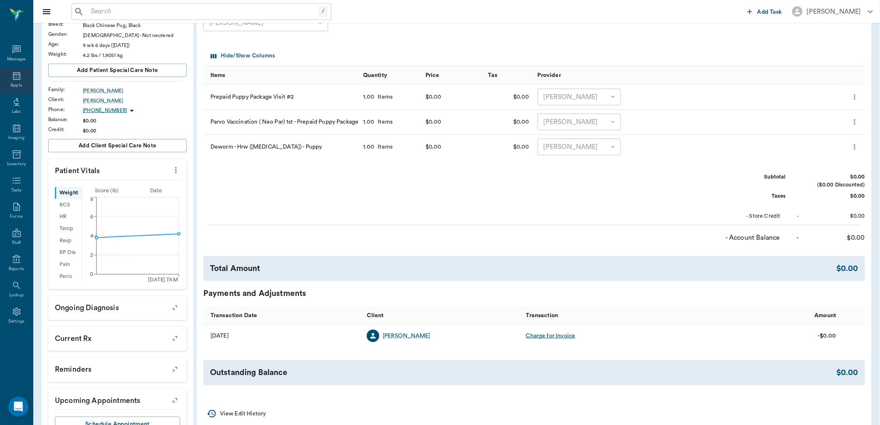
click at [16, 78] on icon at bounding box center [17, 76] width 10 height 10
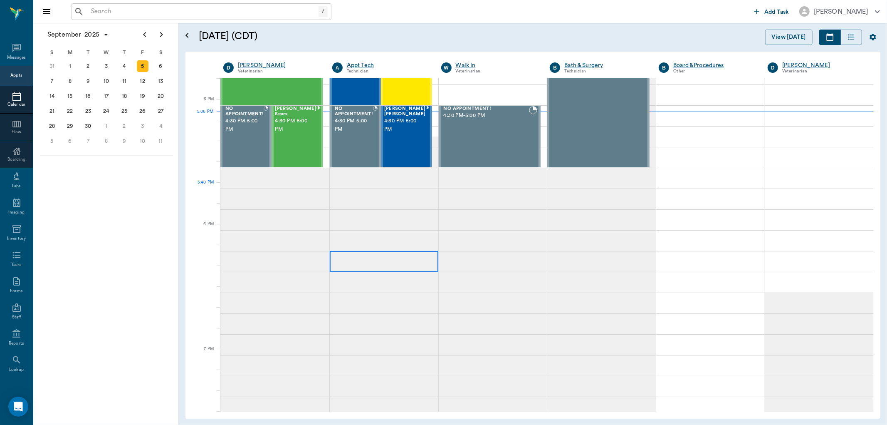
scroll to position [939, 0]
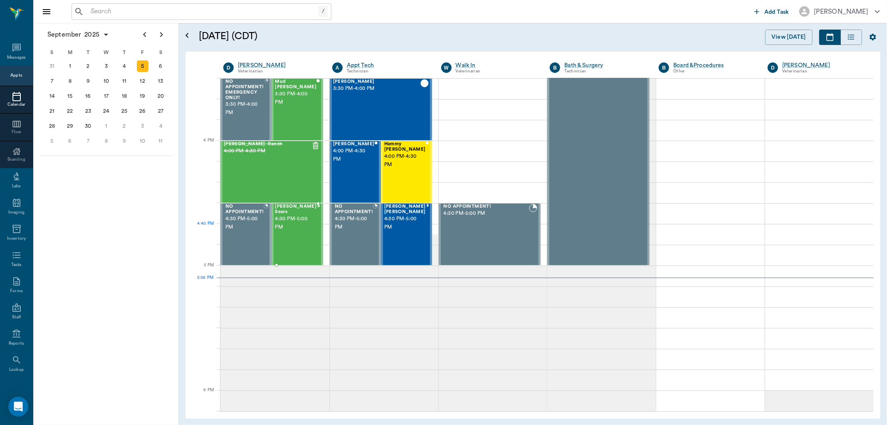
click at [291, 236] on div "[PERSON_NAME] Sears 4:30 PM - 5:00 PM" at bounding box center [296, 234] width 42 height 61
